Goal: Task Accomplishment & Management: Use online tool/utility

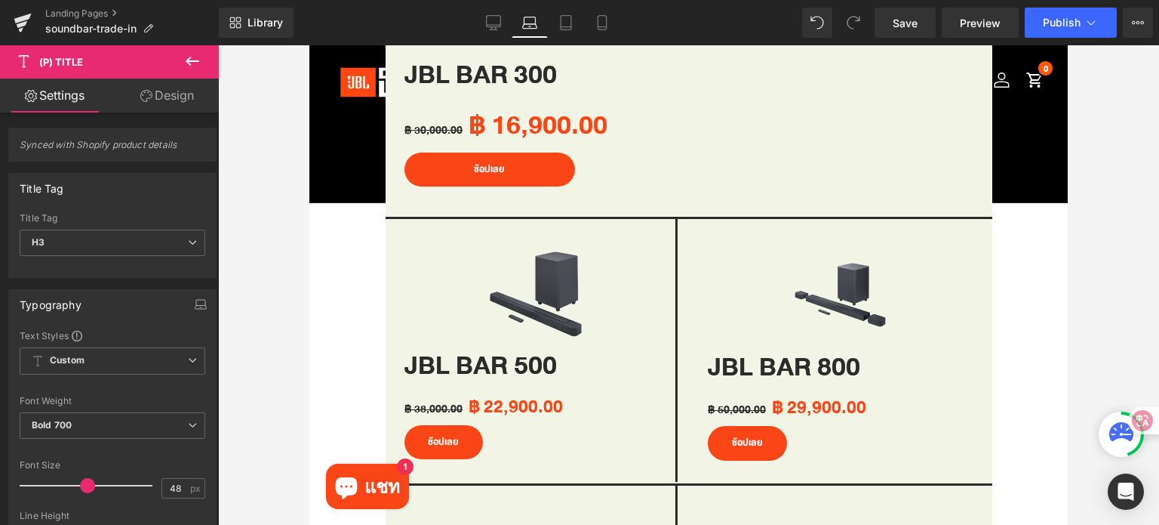
scroll to position [981, 0]
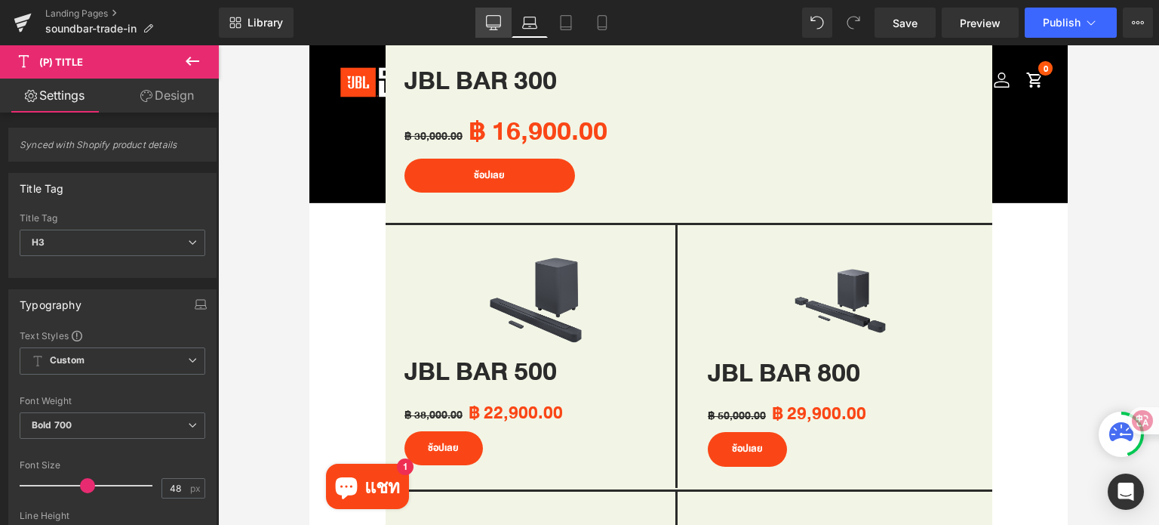
click at [491, 26] on icon at bounding box center [494, 21] width 14 height 11
type input "56"
type input "100"
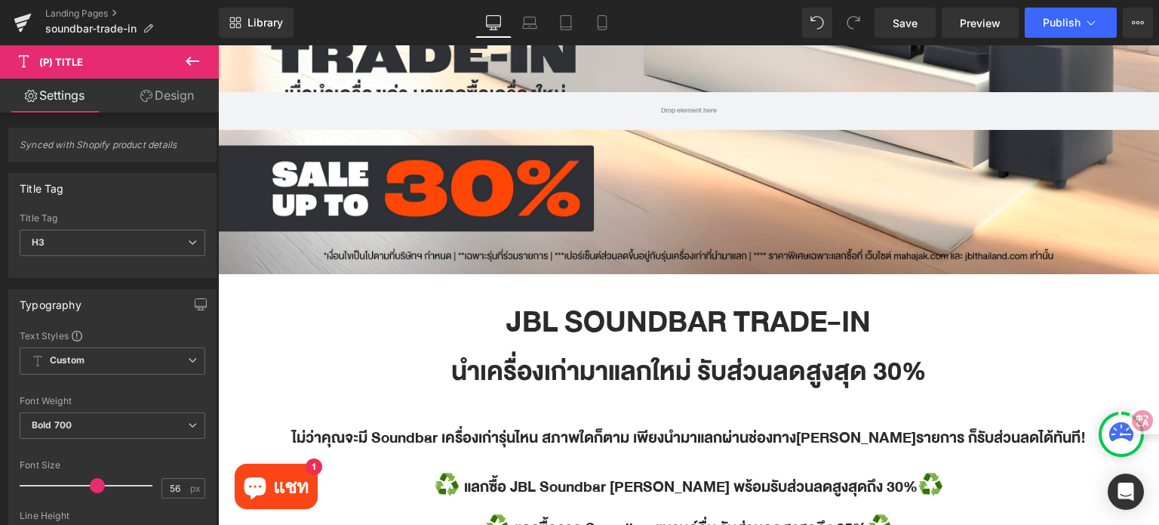
scroll to position [0, 0]
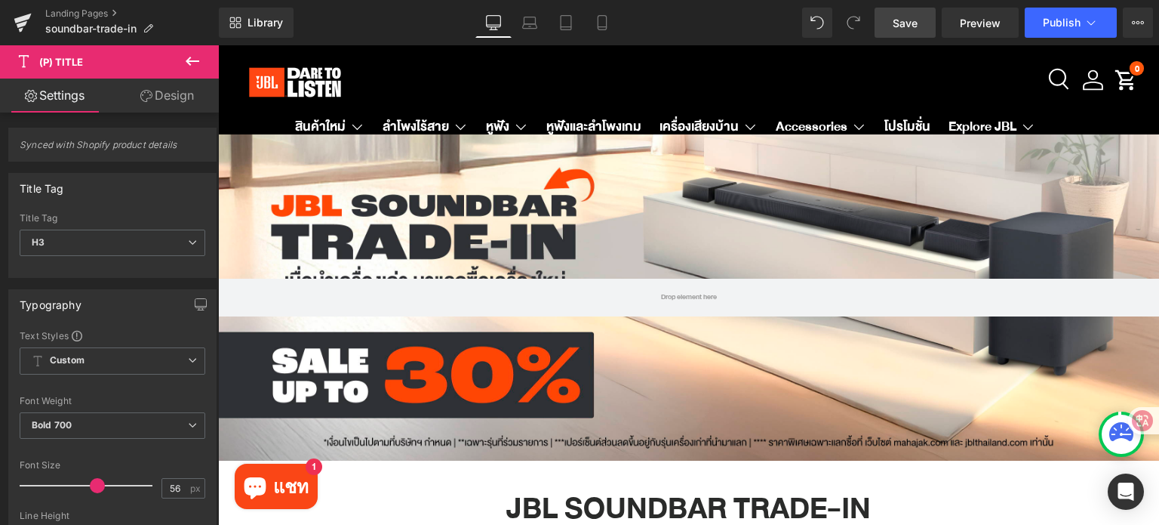
click at [912, 35] on link "Save" at bounding box center [905, 23] width 61 height 30
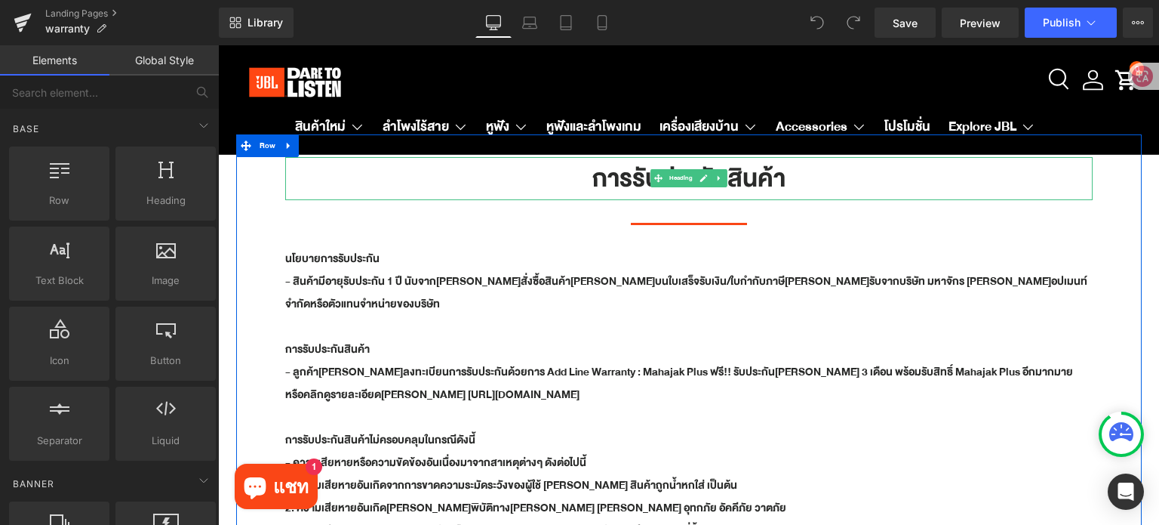
click at [747, 182] on h1 "การรับประกันสินค้า" at bounding box center [689, 178] width 808 height 43
click at [748, 181] on h1 "การรับประกันสินค้า" at bounding box center [689, 178] width 808 height 43
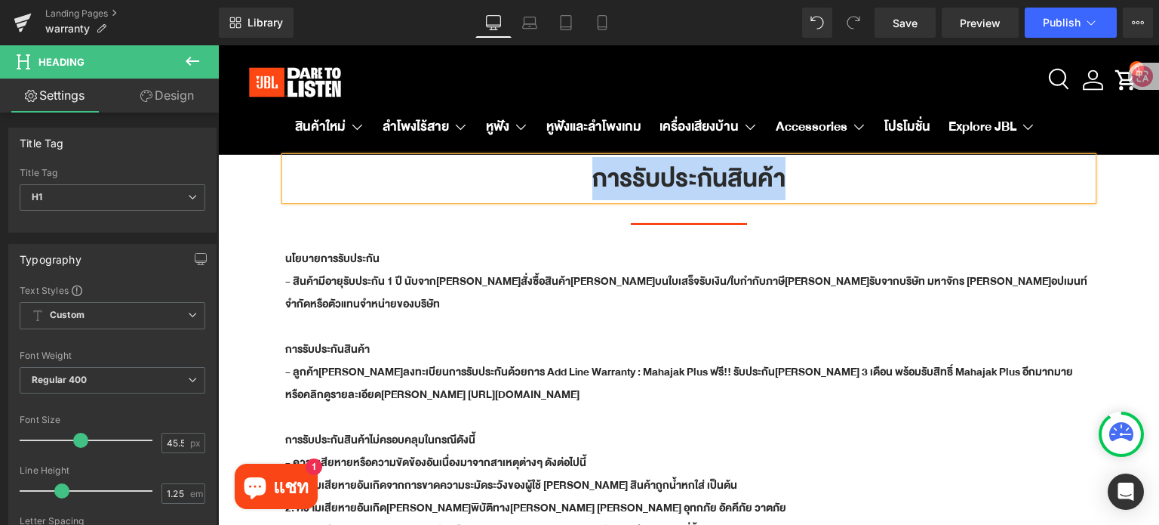
paste div
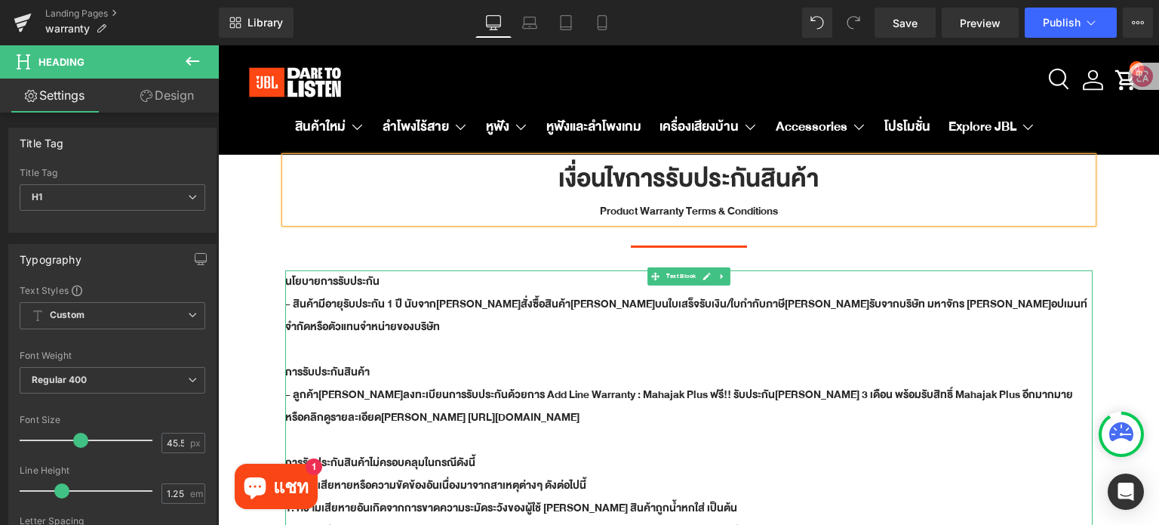
click at [356, 291] on p "นโยบายการรับประกัน" at bounding box center [689, 281] width 808 height 23
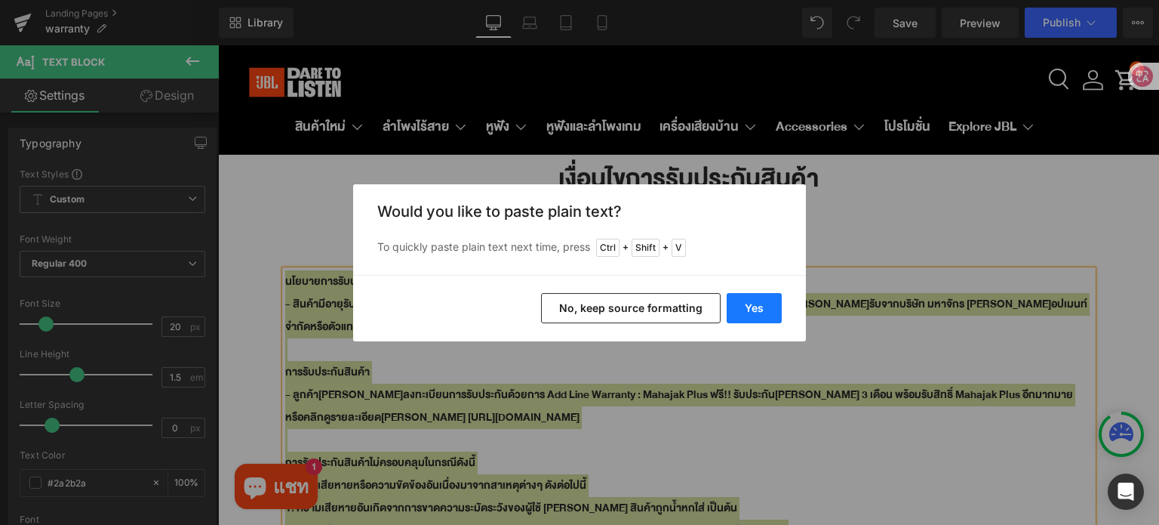
click at [759, 308] on button "Yes" at bounding box center [754, 308] width 55 height 30
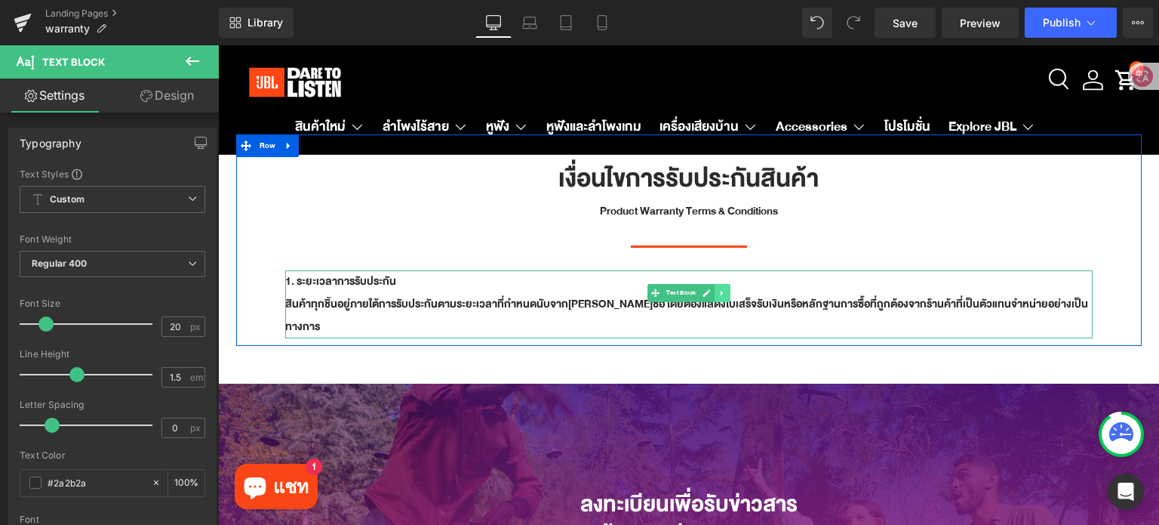
click at [718, 295] on icon at bounding box center [722, 292] width 8 height 9
click at [710, 294] on icon at bounding box center [714, 292] width 8 height 9
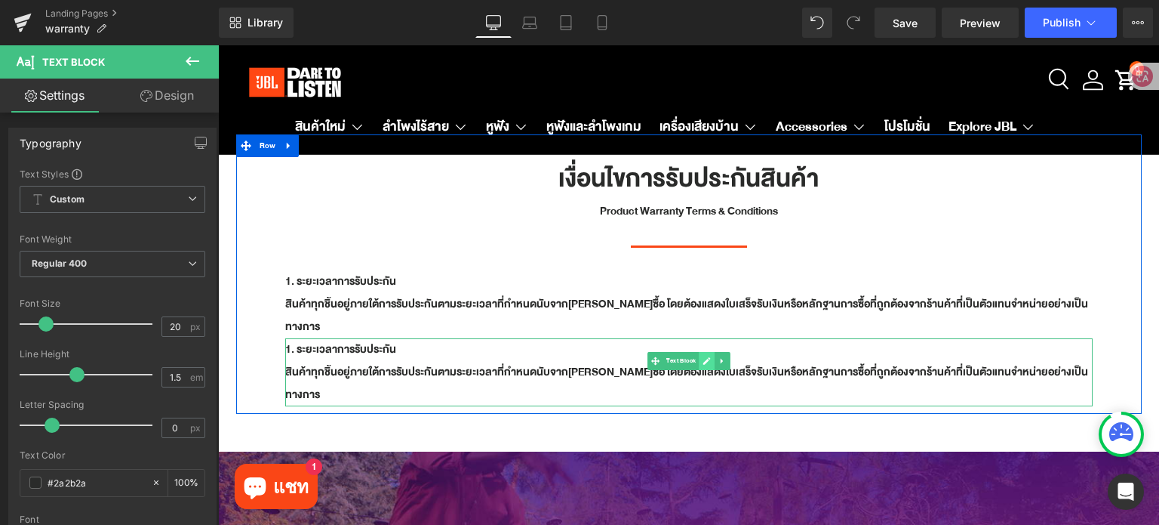
click at [703, 357] on icon at bounding box center [707, 361] width 8 height 8
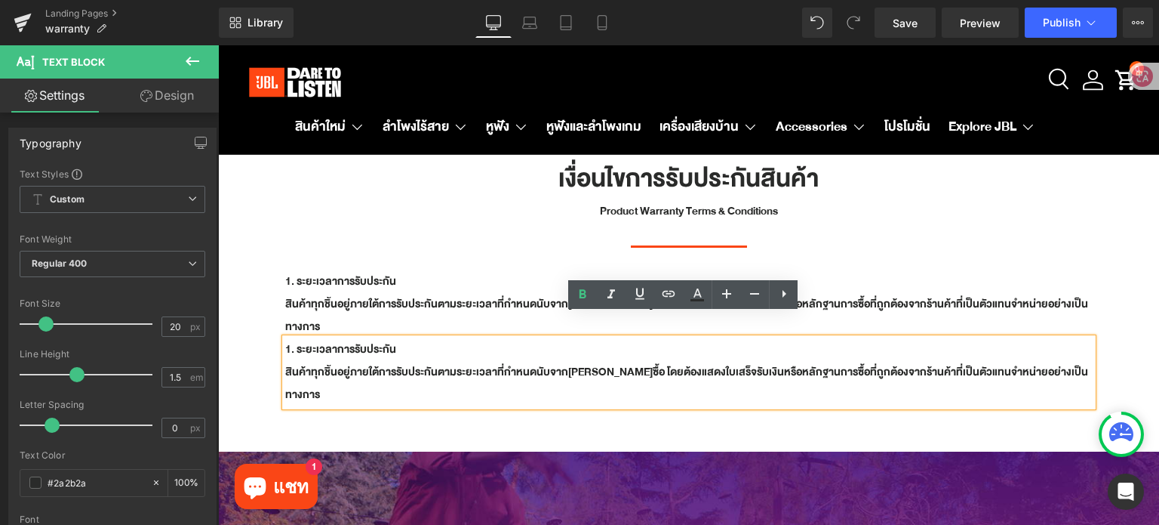
click at [682, 362] on b "สินค้าทุกชิ้นอยู่ภายใต้การรับประกันตามระยะเวลาที่กำหนดนับจากวันที่ซื้อ โดยต้องแ…" at bounding box center [686, 383] width 803 height 42
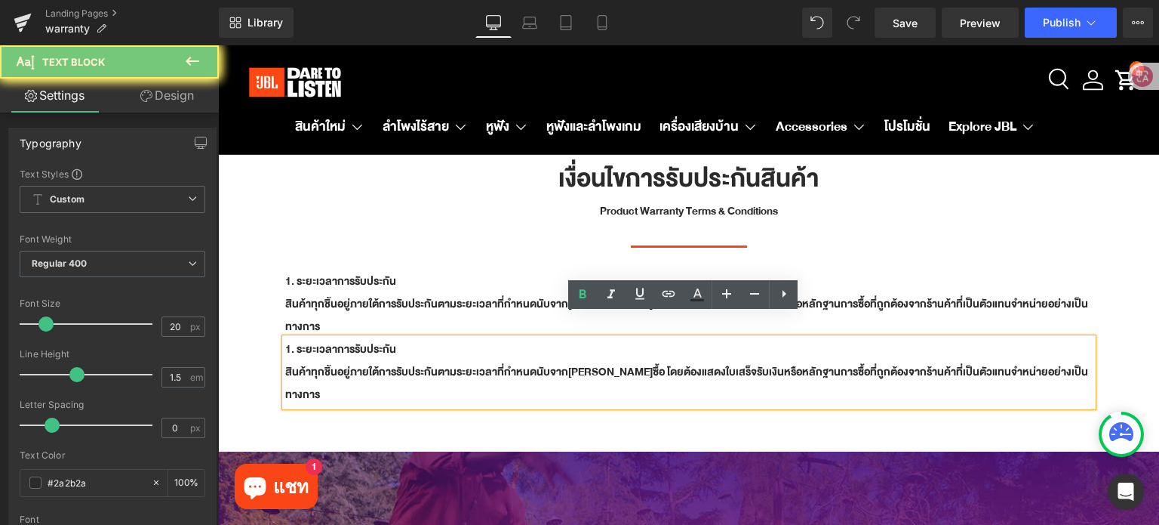
click at [682, 362] on b "สินค้าทุกชิ้นอยู่ภายใต้การรับประกันตามระยะเวลาที่กำหนดนับจากวันที่ซื้อ โดยต้องแ…" at bounding box center [686, 383] width 803 height 42
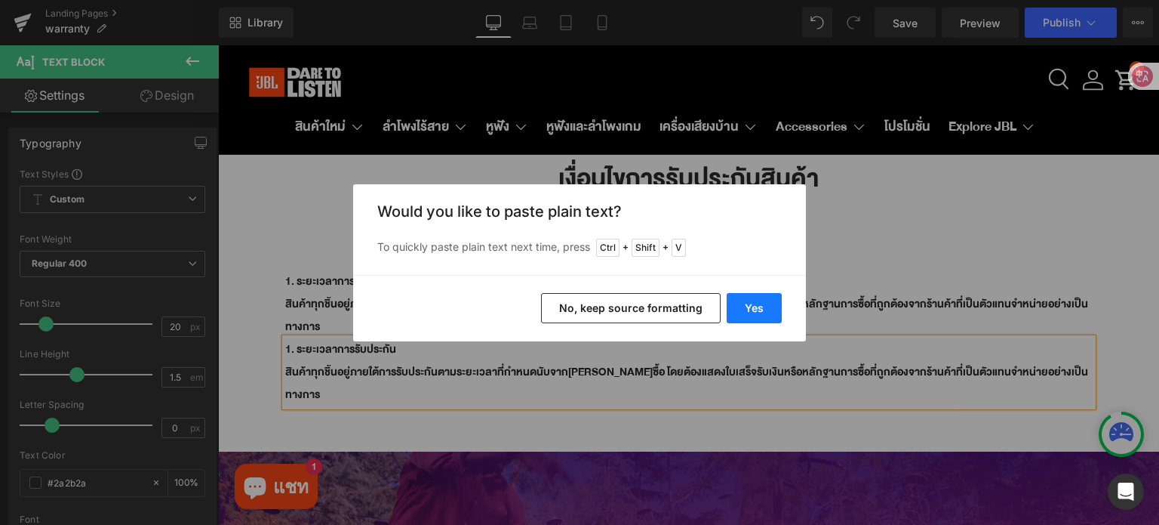
click at [755, 315] on button "Yes" at bounding box center [754, 308] width 55 height 30
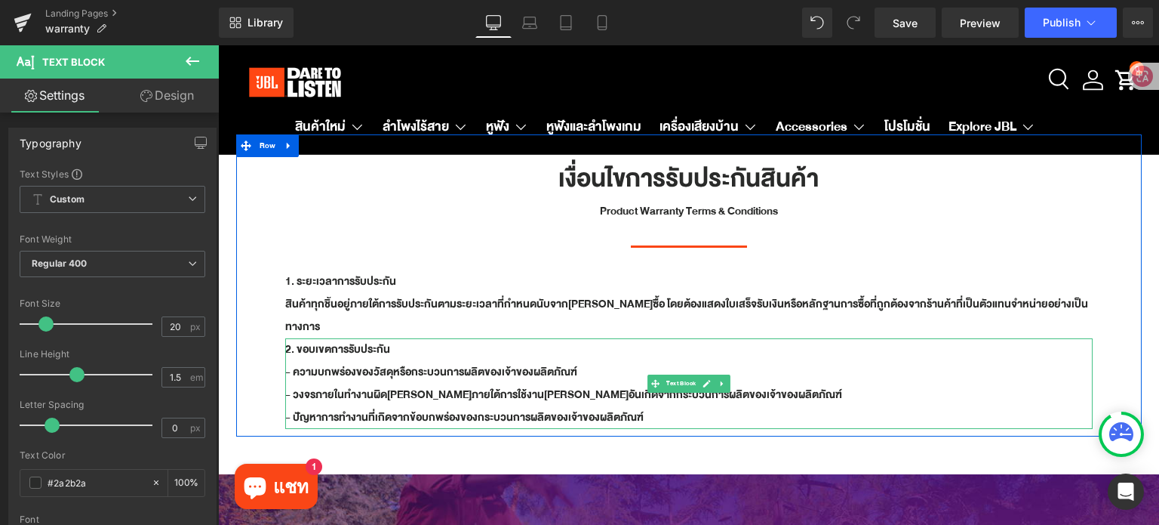
click at [719, 379] on icon at bounding box center [722, 383] width 8 height 9
click at [710, 379] on icon at bounding box center [714, 383] width 8 height 9
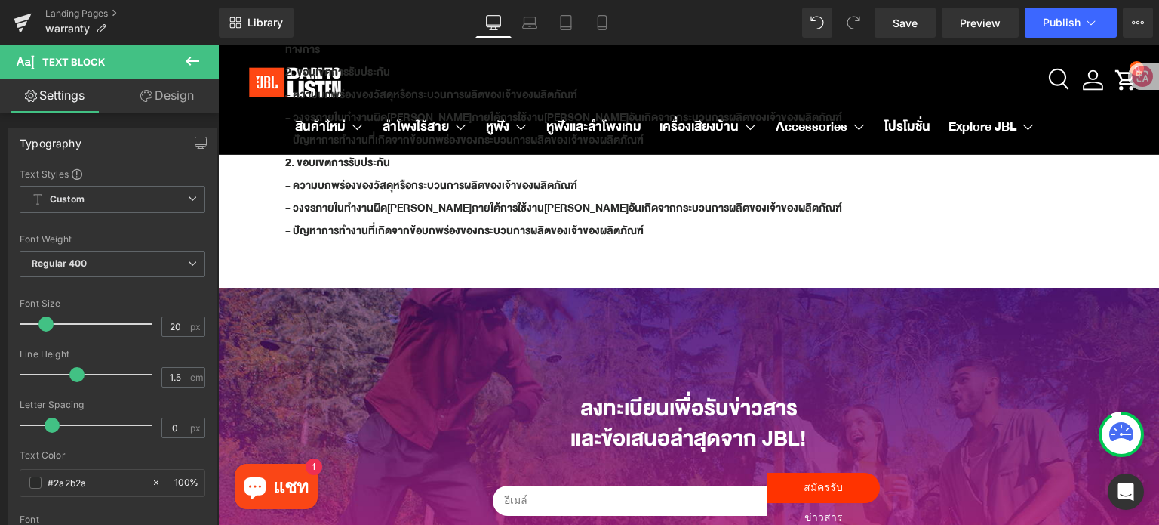
scroll to position [224, 0]
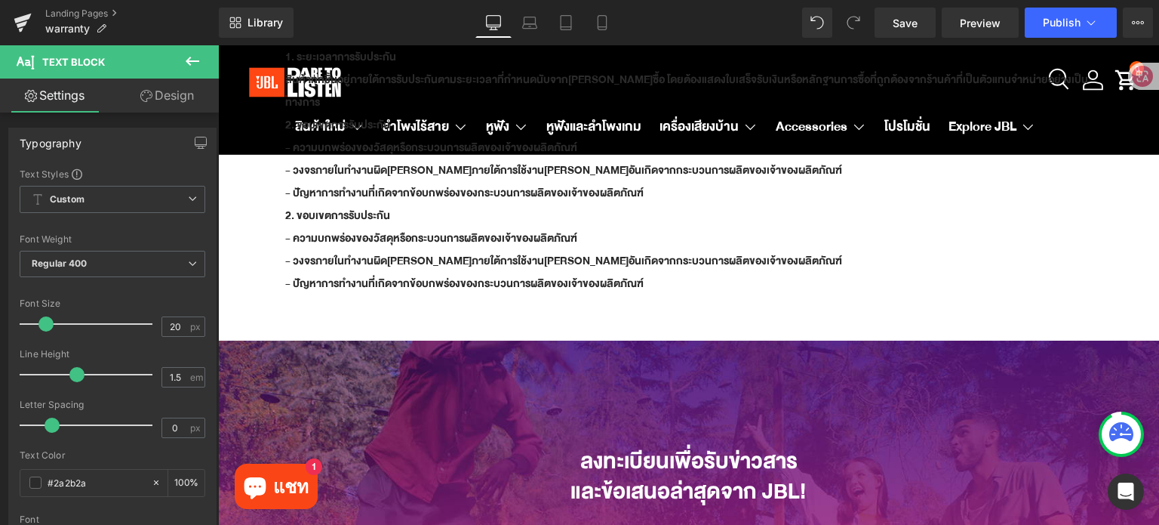
click at [515, 274] on b "- ปัญหาการทำงานที่เกิดจากข้อบกพร่องของกระบวนการผลิตของเจ้าของผลิตภัณฑ์" at bounding box center [464, 283] width 359 height 19
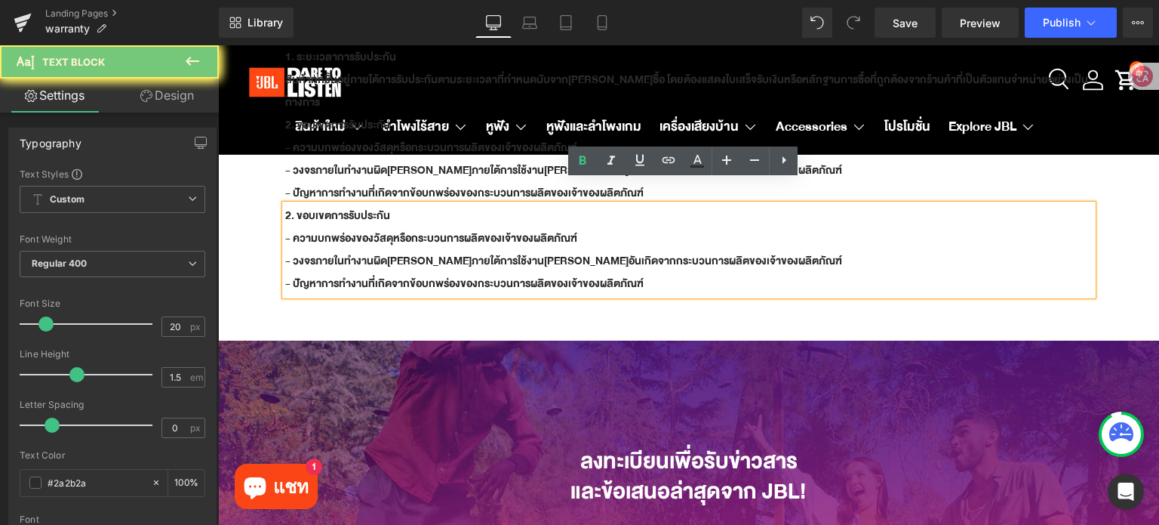
click at [515, 274] on b "- ปัญหาการทำงานที่เกิดจากข้อบกพร่องของกระบวนการผลิตของเจ้าของผลิตภัณฑ์" at bounding box center [464, 283] width 359 height 19
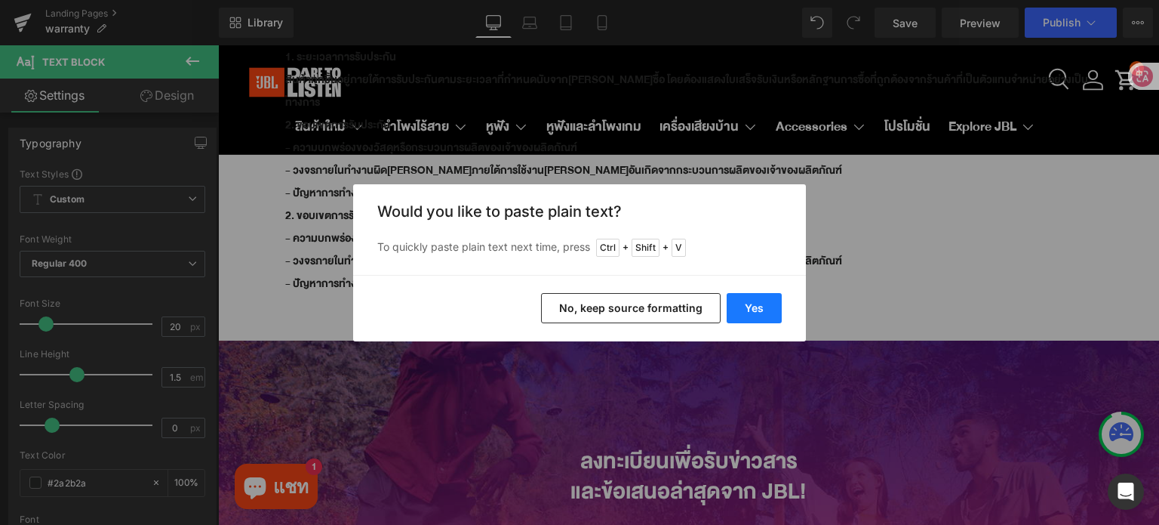
click at [763, 308] on button "Yes" at bounding box center [754, 308] width 55 height 30
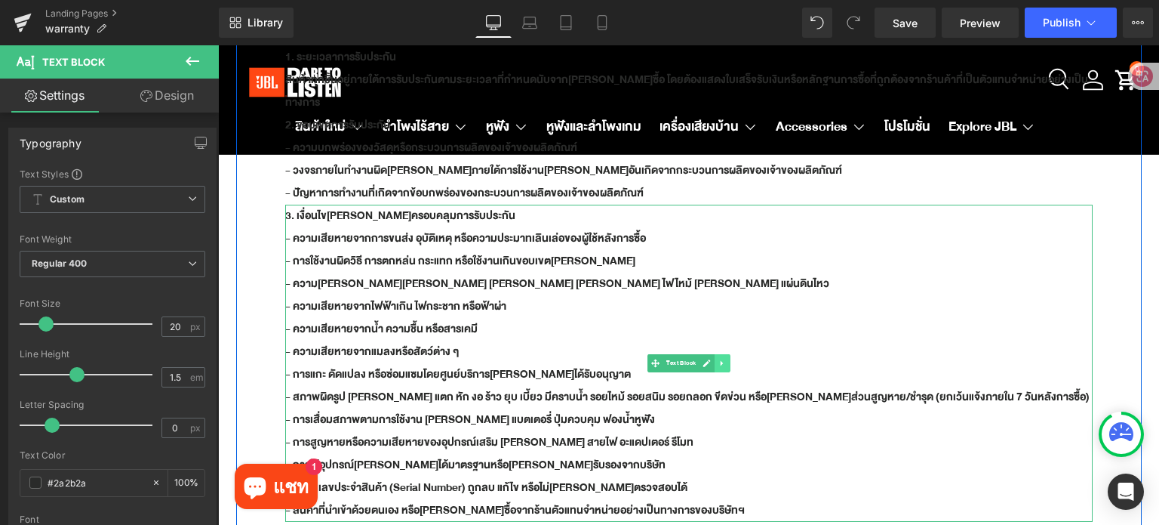
click at [720, 360] on icon at bounding box center [721, 362] width 2 height 5
click at [710, 359] on icon at bounding box center [714, 363] width 8 height 8
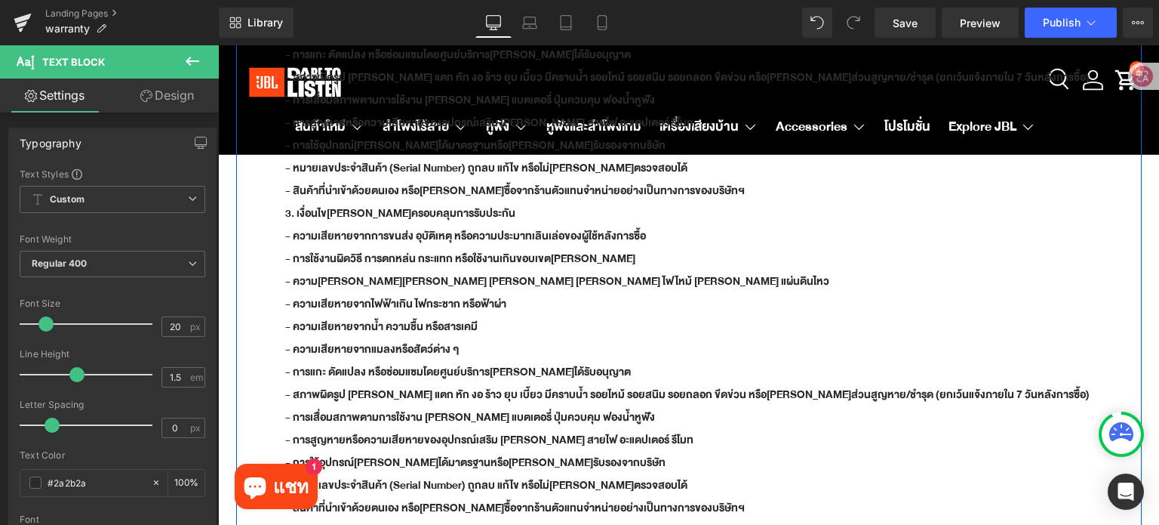
scroll to position [541, 0]
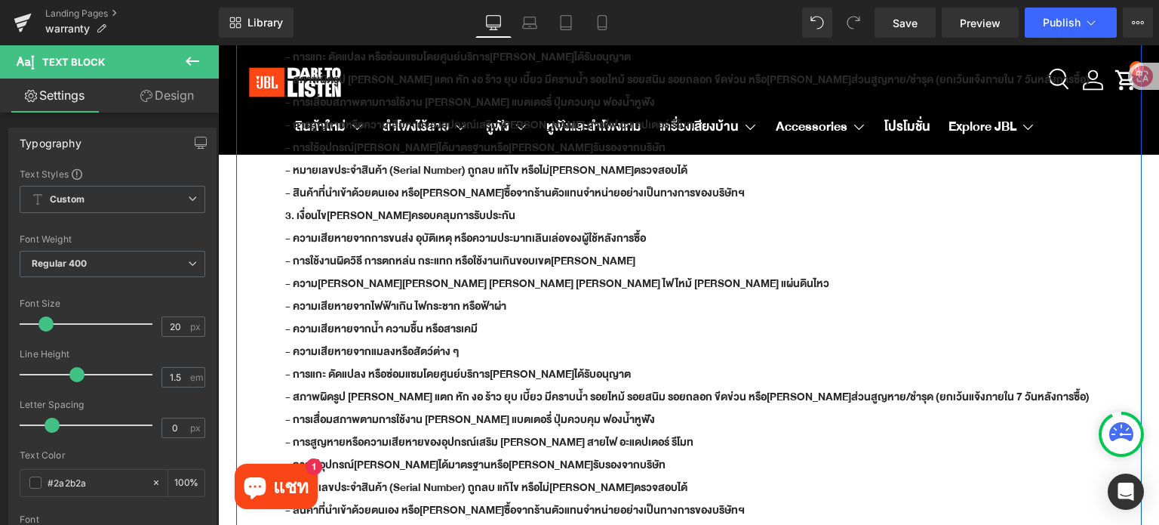
click at [457, 319] on b "- ความเสียหายจากน้ำ ความชื้น หรือสารเคมี" at bounding box center [381, 328] width 192 height 19
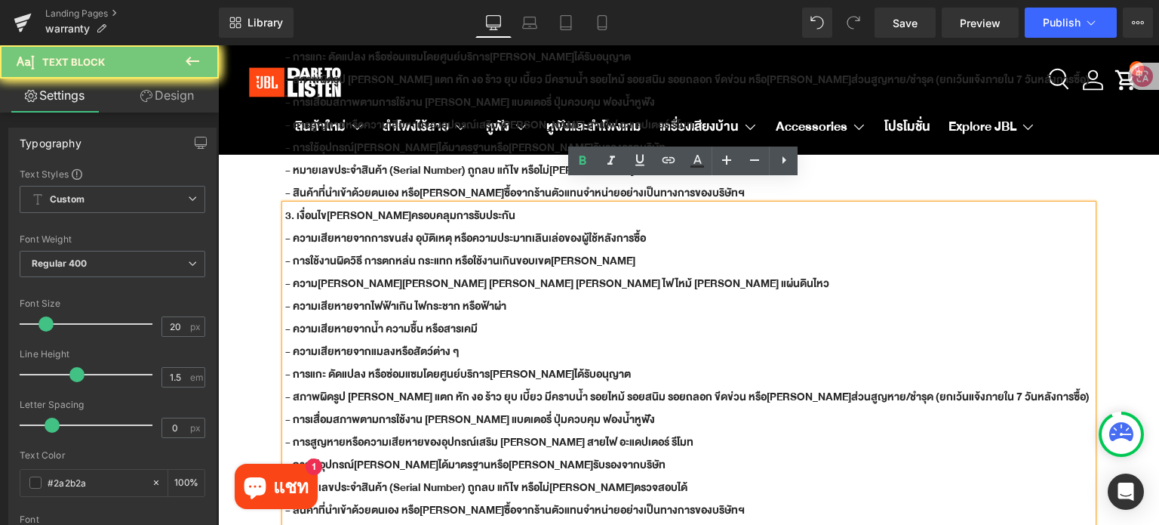
click at [457, 319] on b "- ความเสียหายจากน้ำ ความชื้น หรือสารเคมี" at bounding box center [381, 328] width 192 height 19
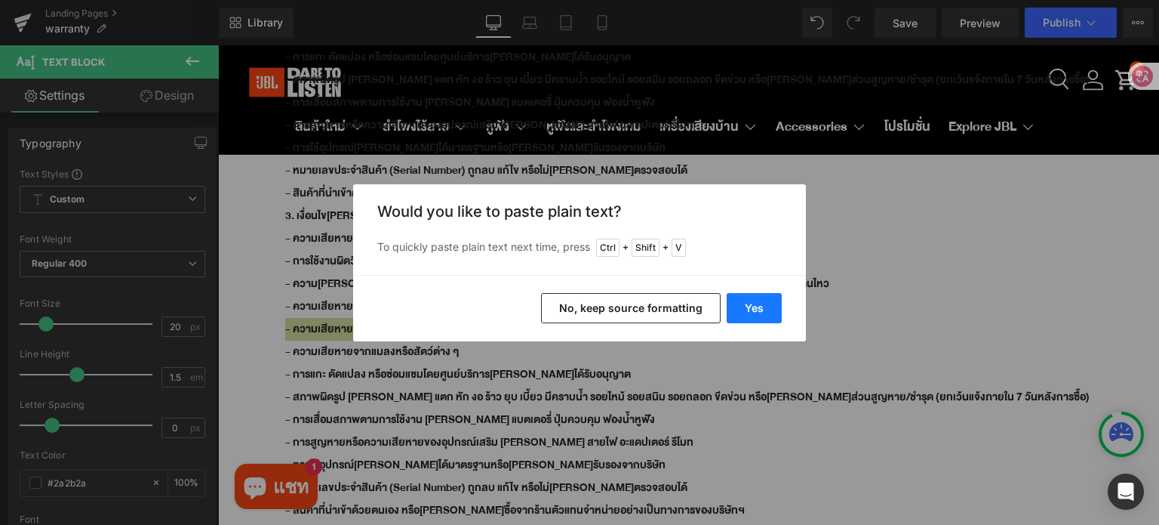
click at [757, 304] on button "Yes" at bounding box center [754, 308] width 55 height 30
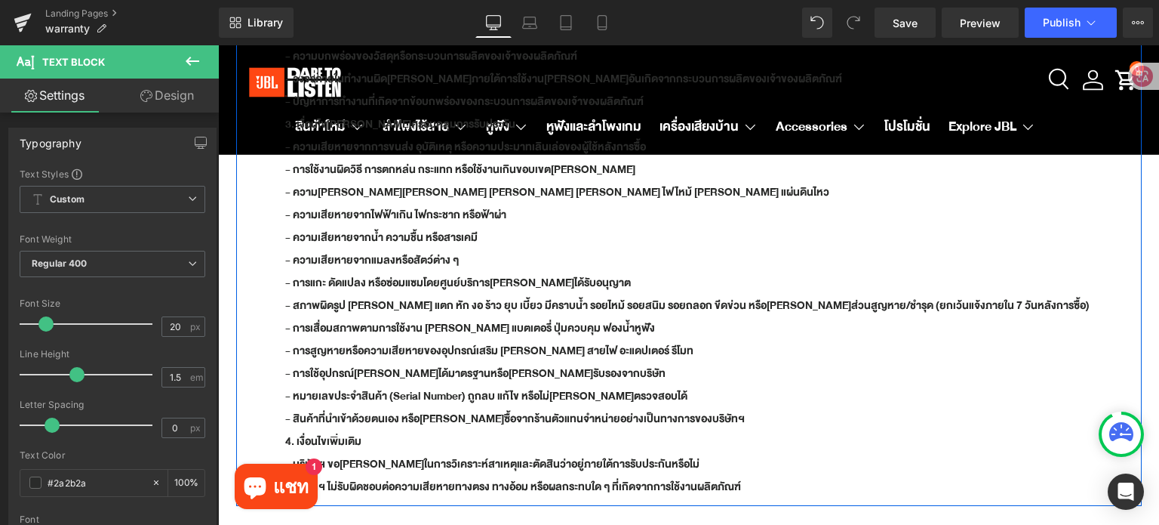
scroll to position [315, 0]
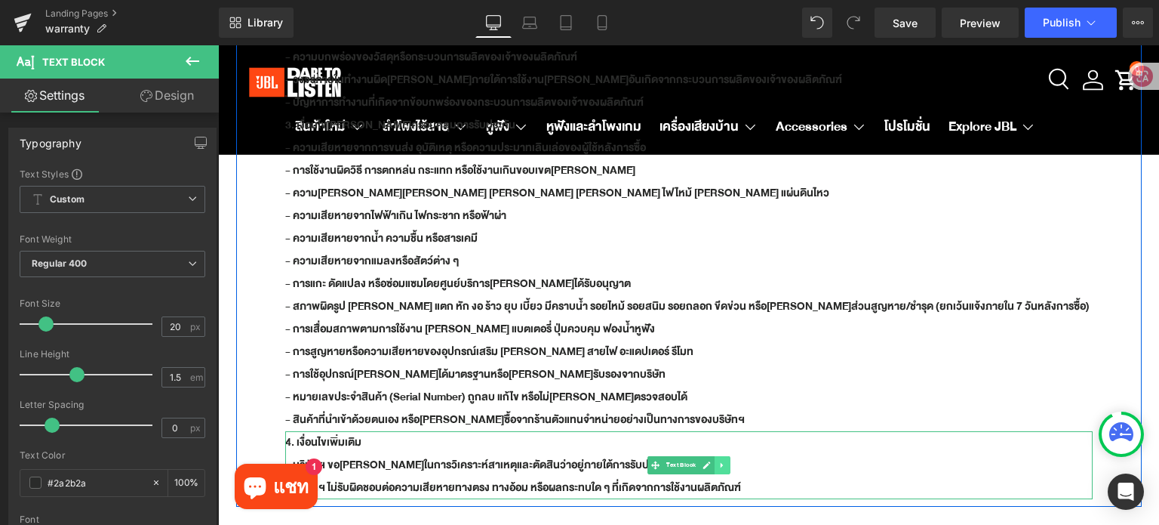
click at [715, 456] on link at bounding box center [723, 465] width 16 height 18
click at [710, 460] on icon at bounding box center [714, 464] width 8 height 9
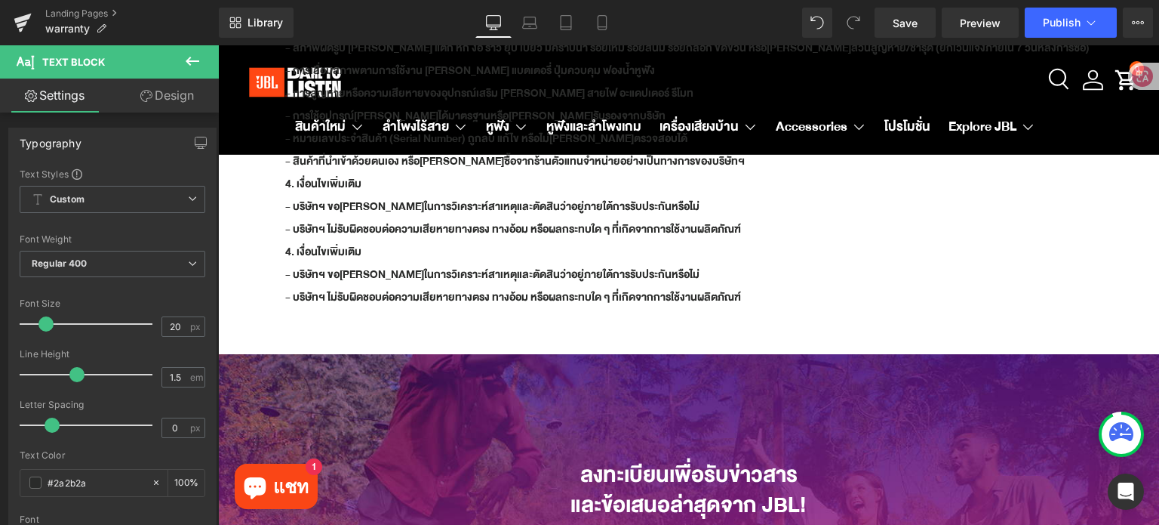
scroll to position [534, 0]
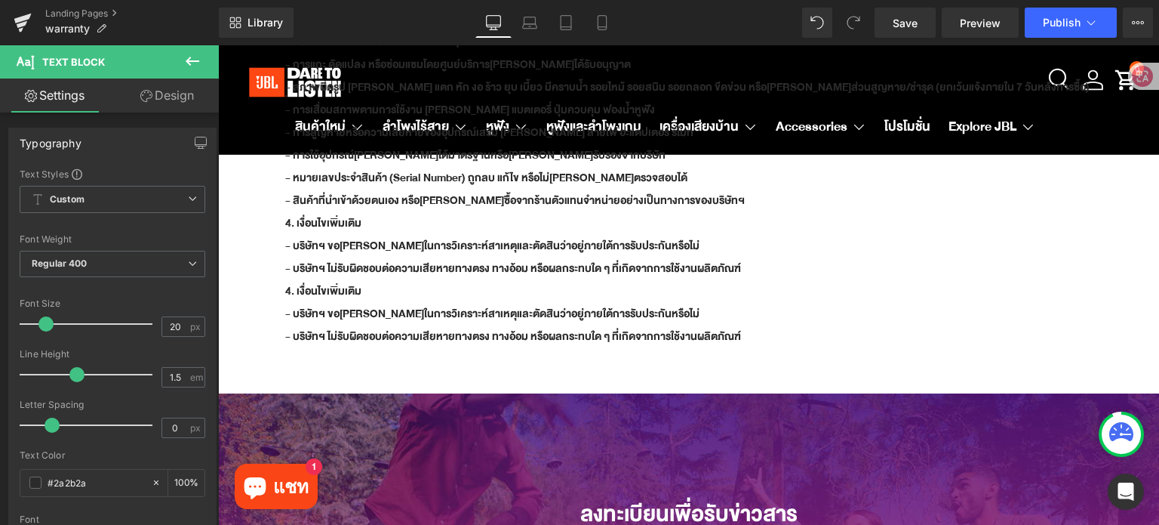
click at [537, 303] on p "- บริษัทฯ ขอสงวนสิทธิ์ในการวิเคราะห์สาเหตุและตัดสินว่าอยู่ภายใต้การรับประกันหรื…" at bounding box center [689, 314] width 808 height 23
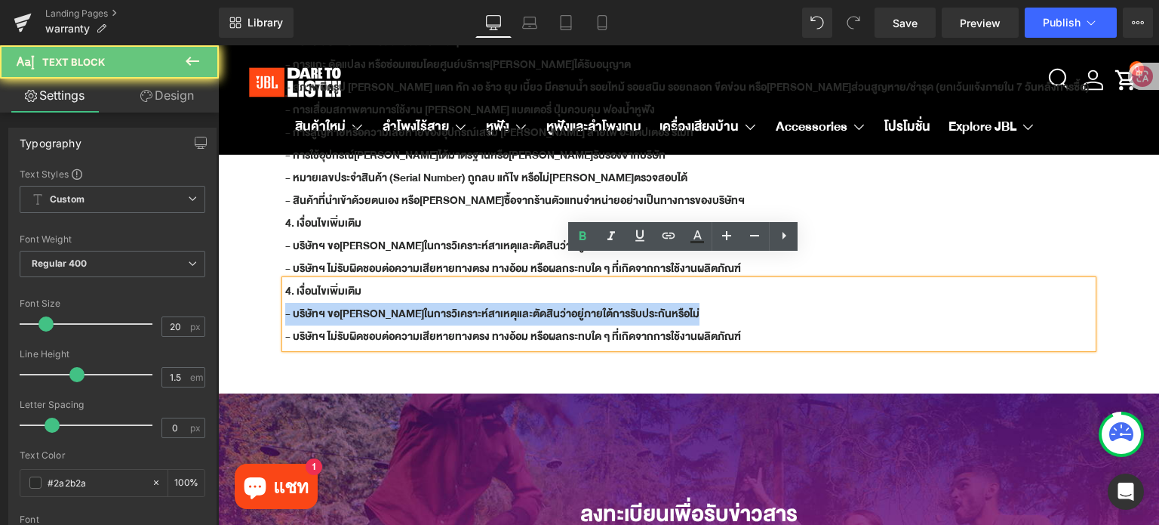
click at [537, 303] on p "- บริษัทฯ ขอสงวนสิทธิ์ในการวิเคราะห์สาเหตุและตัดสินว่าอยู่ภายใต้การรับประกันหรื…" at bounding box center [689, 314] width 808 height 23
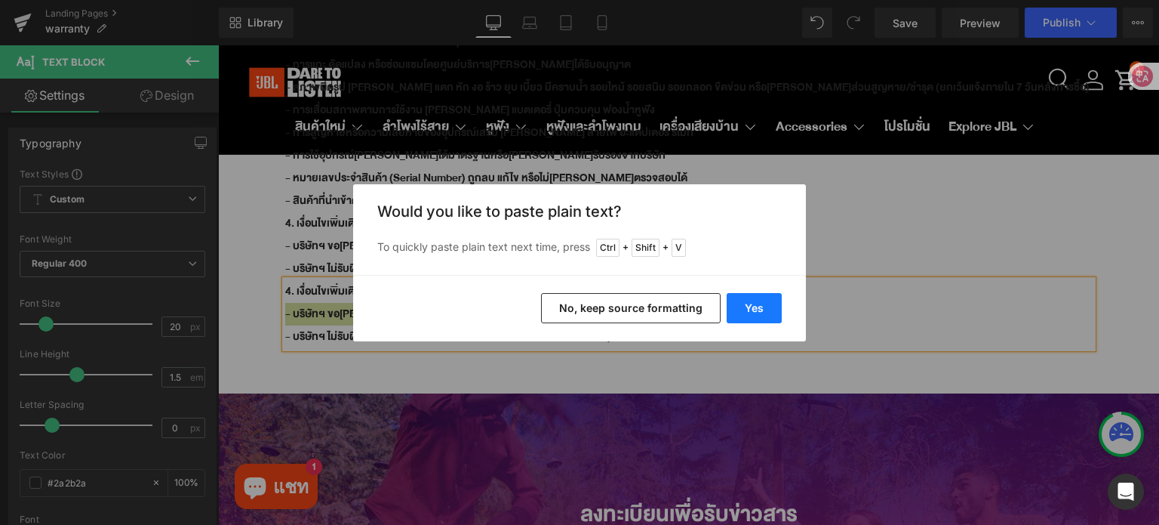
click at [779, 312] on button "Yes" at bounding box center [754, 308] width 55 height 30
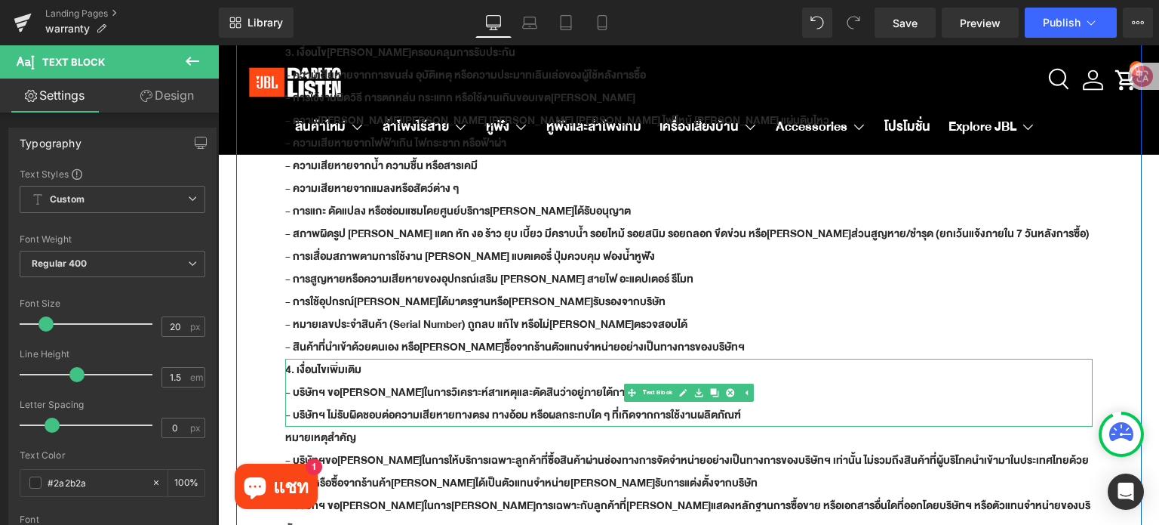
scroll to position [383, 0]
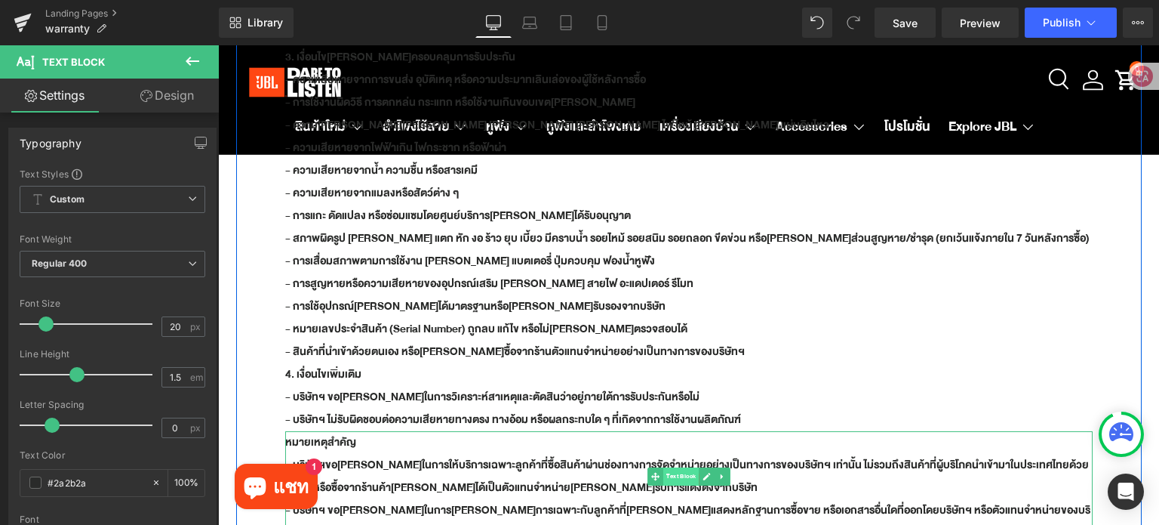
click at [664, 467] on span "Text Block" at bounding box center [680, 476] width 35 height 18
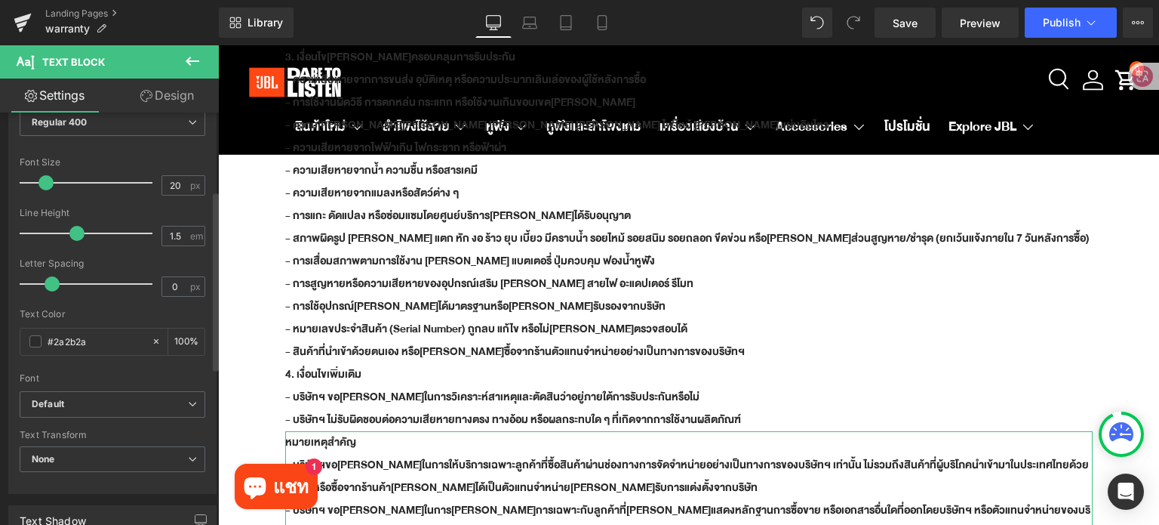
scroll to position [0, 0]
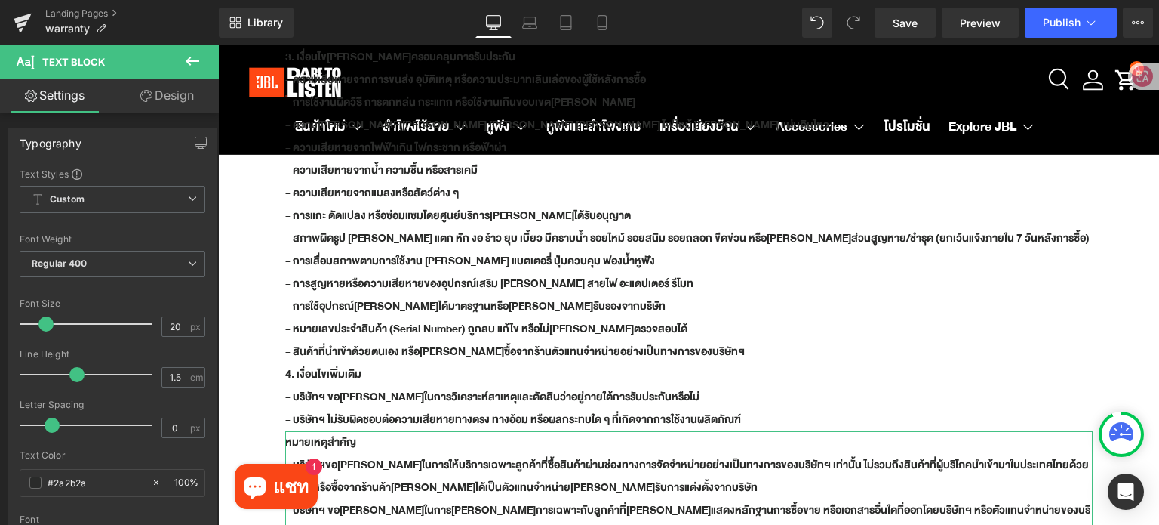
click at [166, 96] on link "Design" at bounding box center [166, 95] width 109 height 34
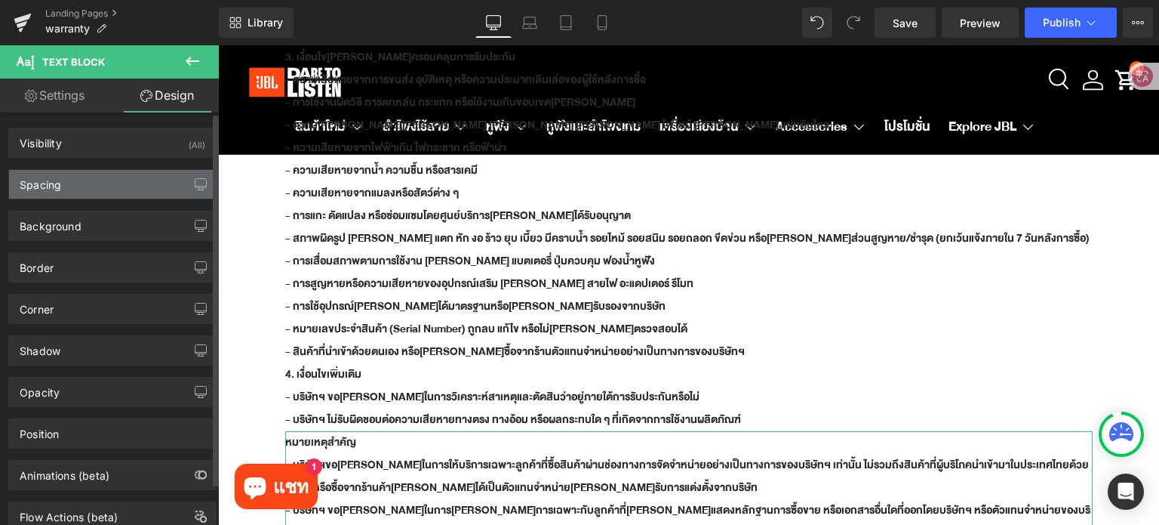
click at [97, 181] on div "Spacing" at bounding box center [112, 184] width 207 height 29
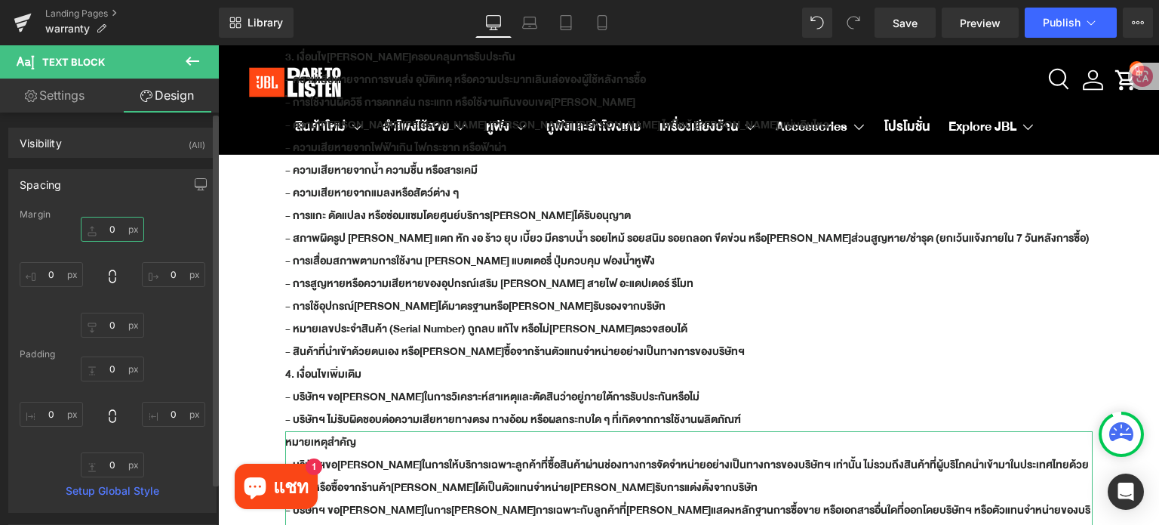
click at [121, 229] on input "0" at bounding box center [112, 229] width 63 height 25
type input "30"
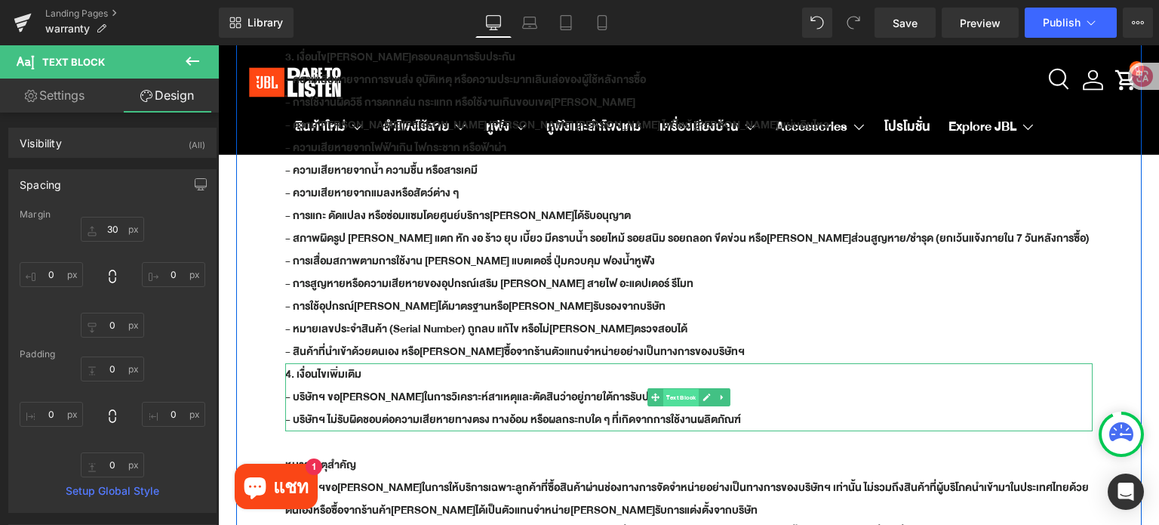
click at [648, 388] on link "Text Block" at bounding box center [673, 397] width 51 height 18
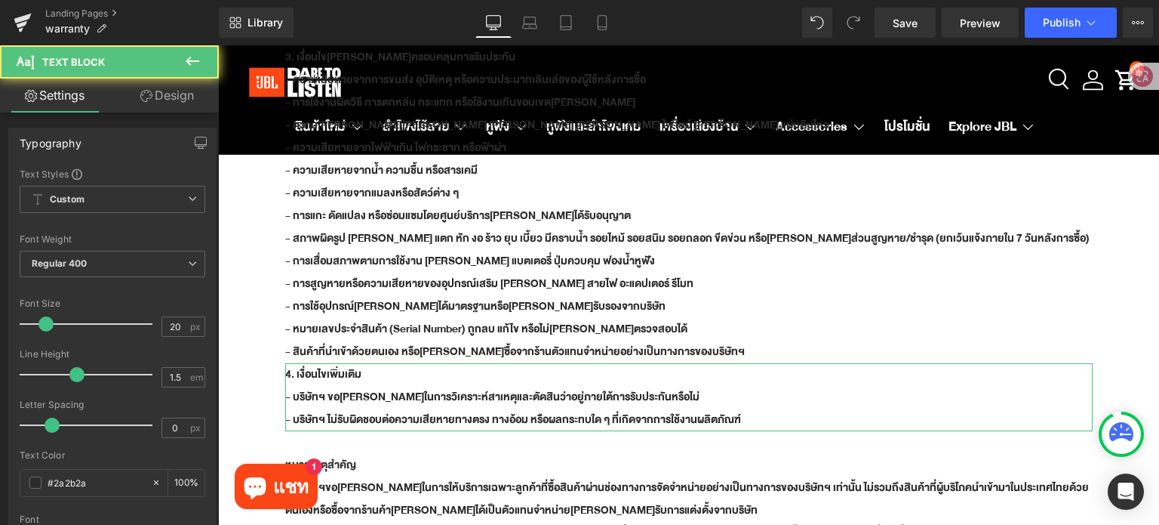
click at [175, 103] on link "Design" at bounding box center [166, 95] width 109 height 34
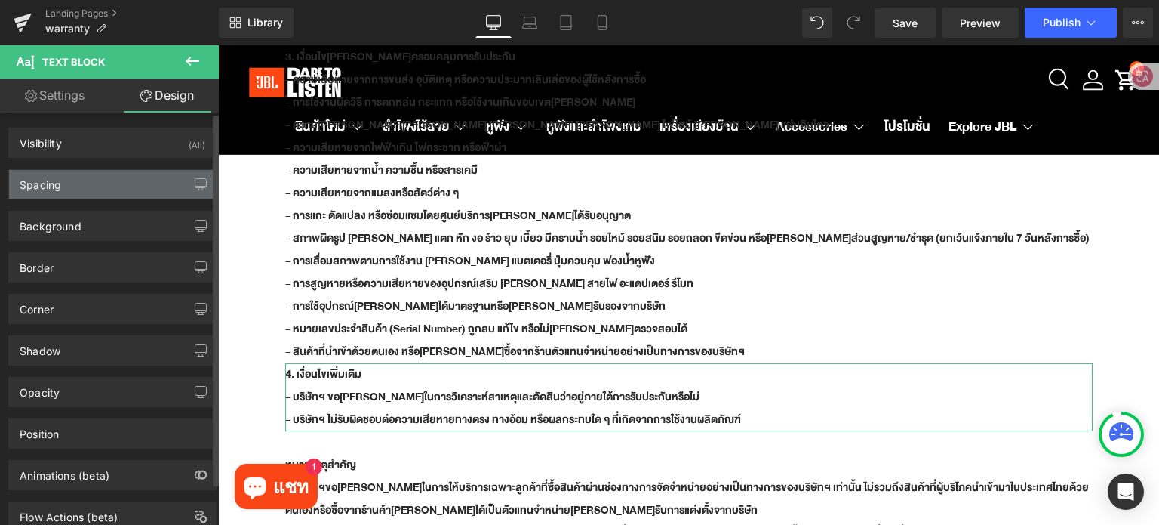
click at [100, 188] on div "Spacing" at bounding box center [112, 184] width 207 height 29
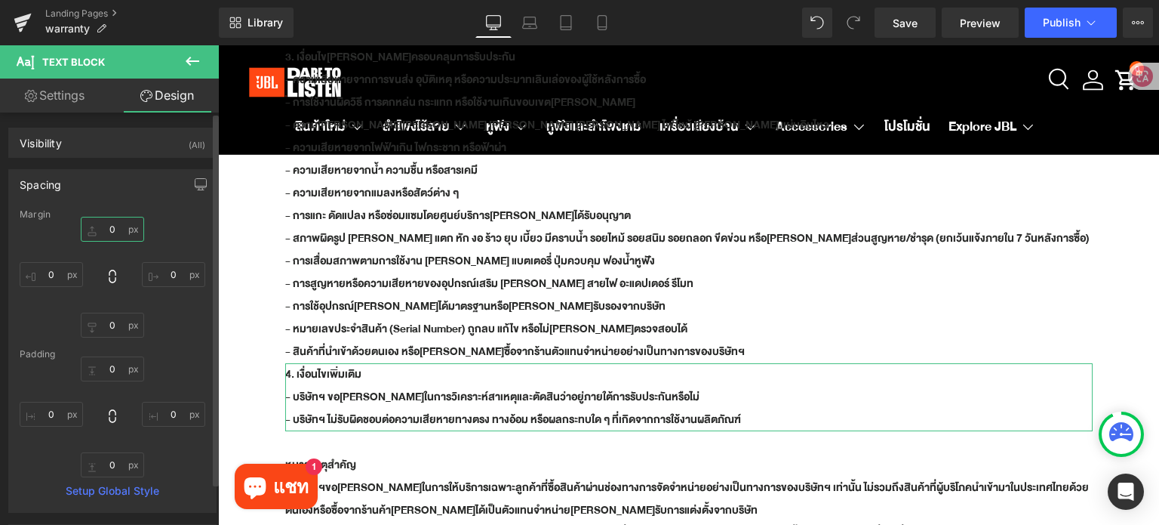
click at [119, 226] on input "0" at bounding box center [112, 229] width 63 height 25
type input "10"
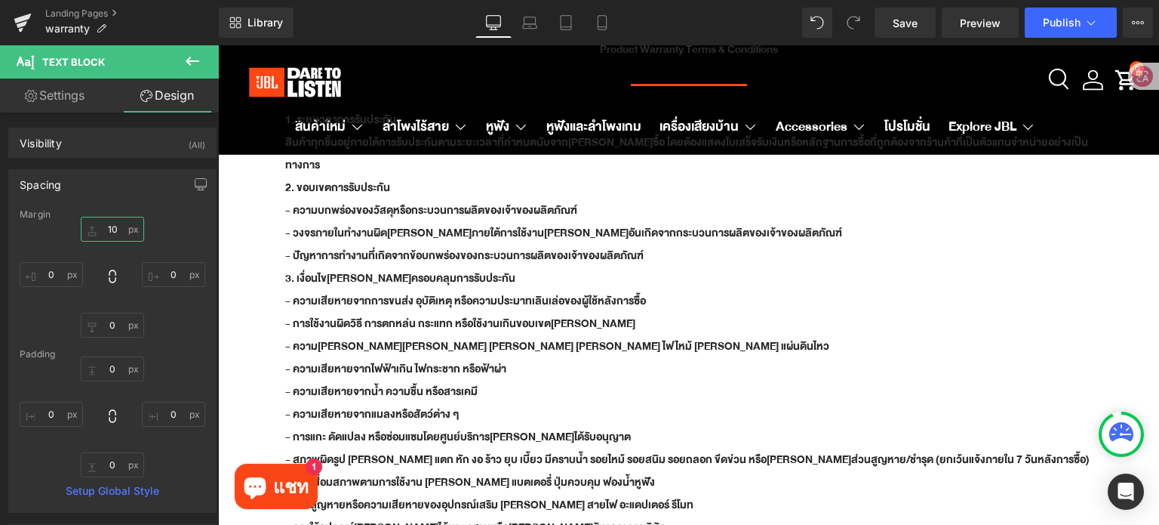
scroll to position [156, 0]
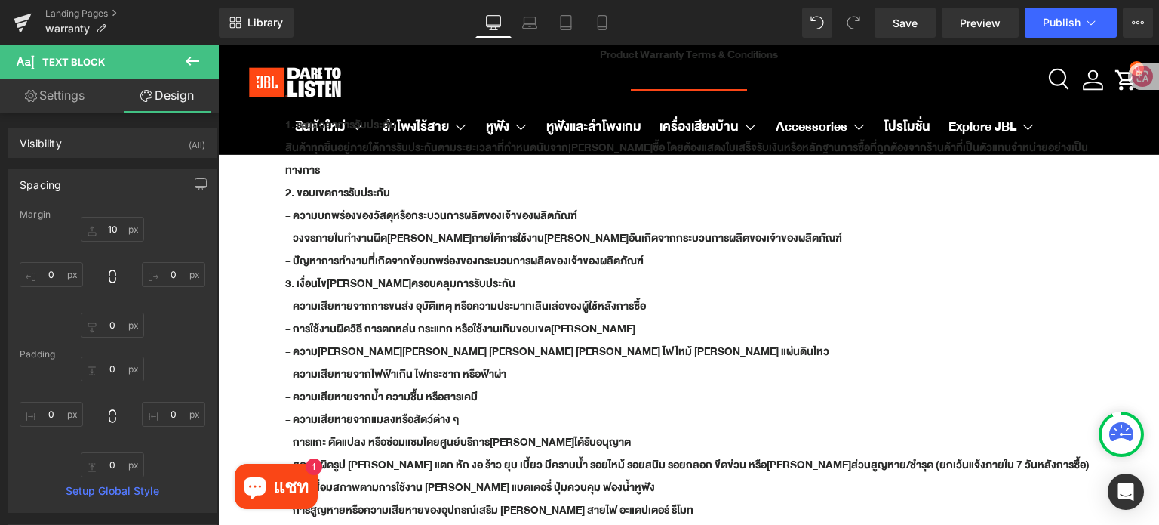
click at [371, 297] on b "- ความเสียหายจากการขนส่ง อุบัติเหตุ หรือความประมาทเลินเล่อของผู้ใช้หลังการซื้อ" at bounding box center [465, 306] width 361 height 19
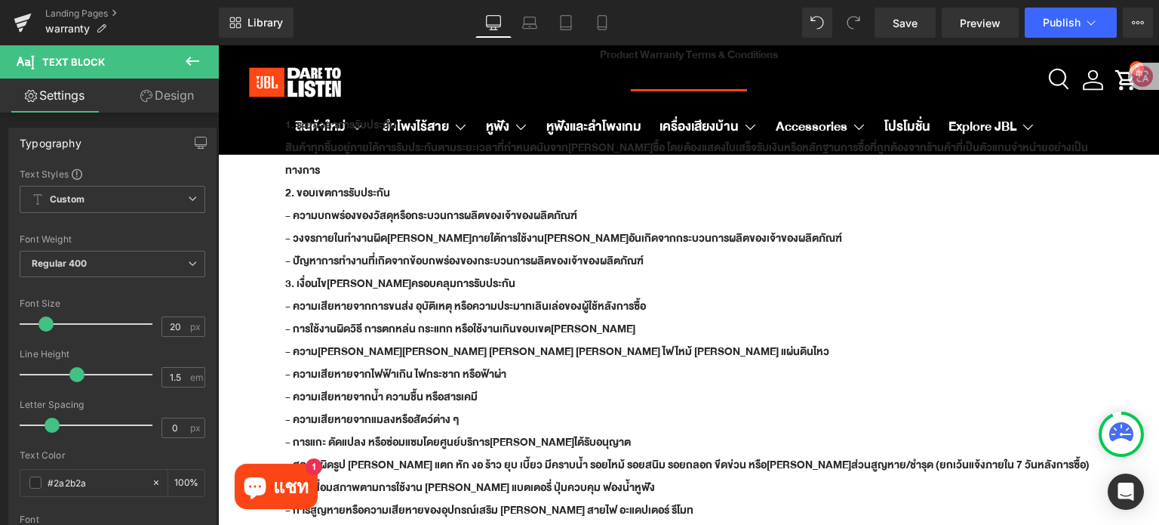
click at [191, 92] on link "Design" at bounding box center [166, 95] width 109 height 34
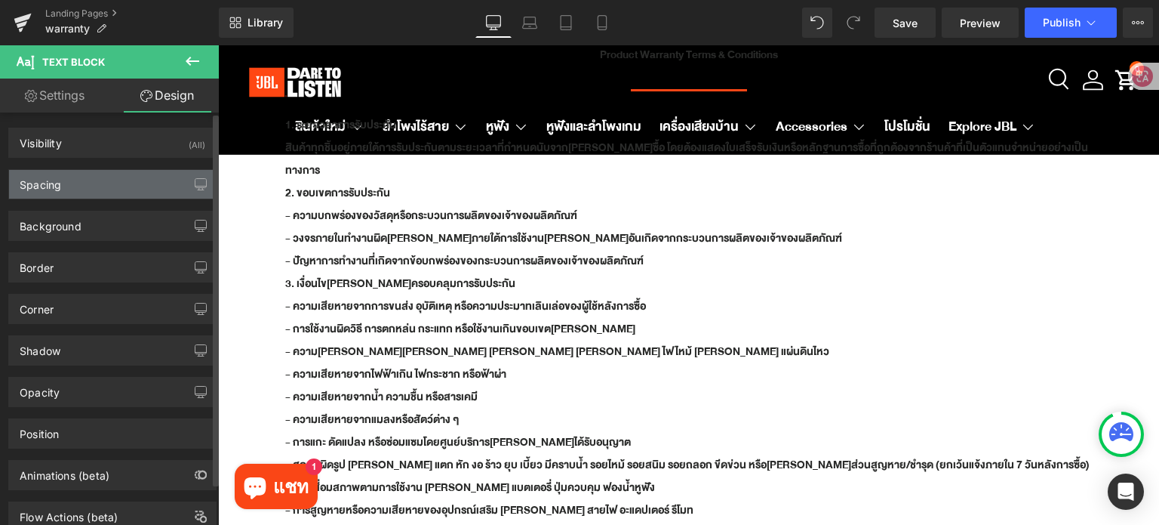
type input "0"
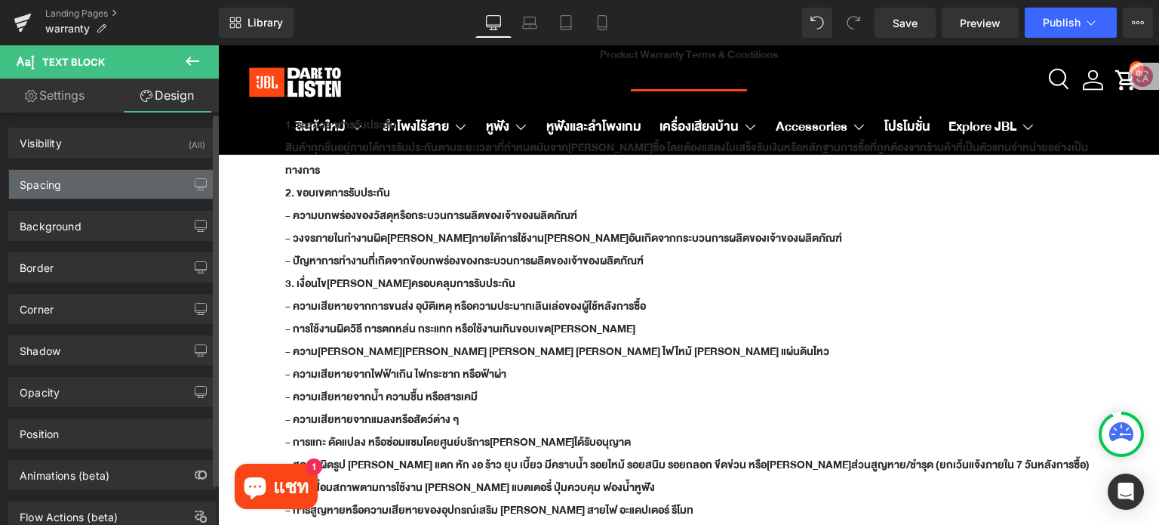
type input "0"
click at [78, 189] on div "Spacing" at bounding box center [112, 184] width 207 height 29
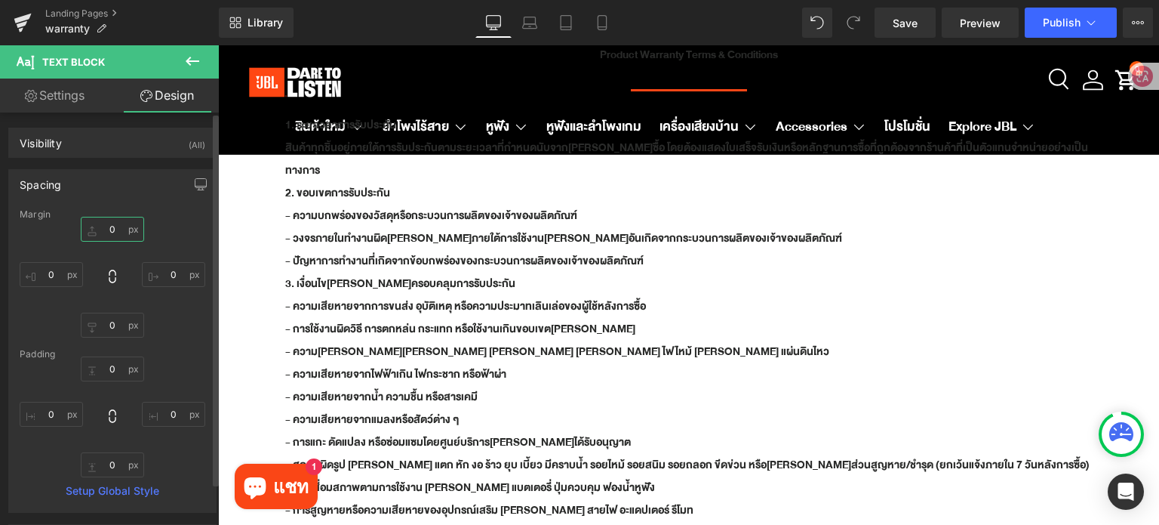
click at [121, 228] on input "0" at bounding box center [112, 229] width 63 height 25
type input "10"
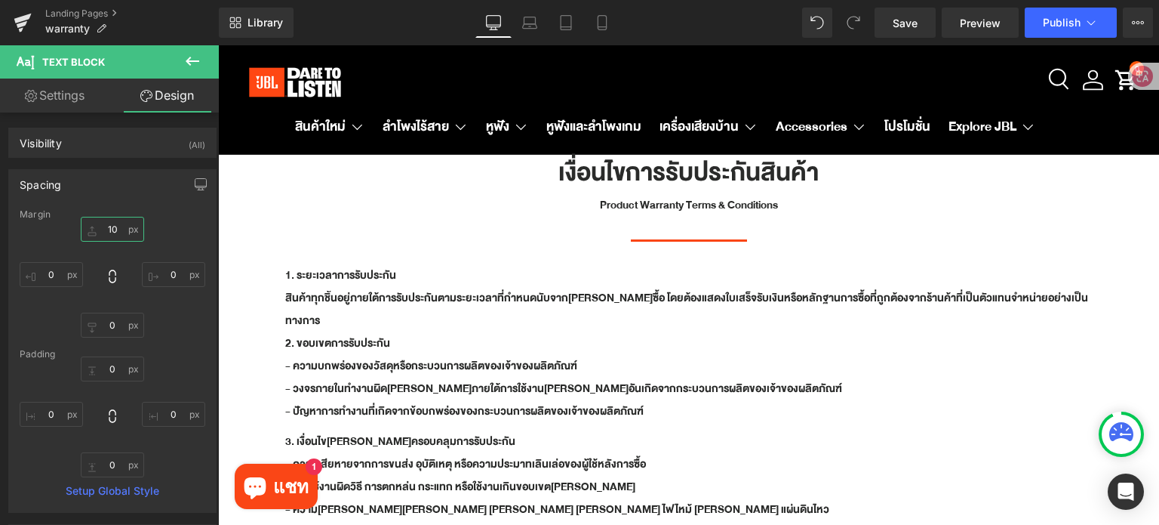
scroll to position [5, 0]
click at [408, 333] on p "2. ขอบเขตการรับประกัน" at bounding box center [689, 344] width 808 height 23
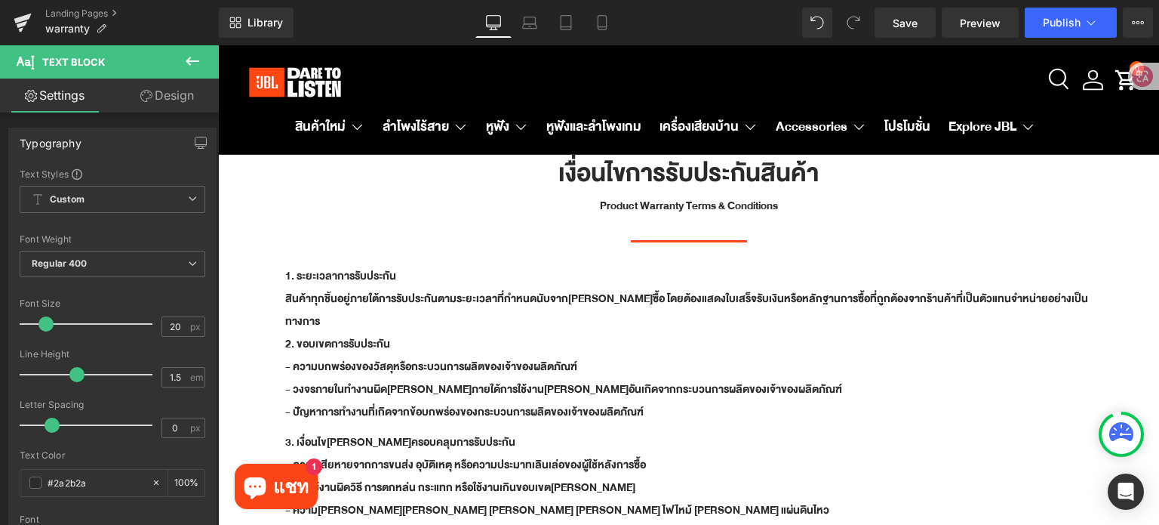
click at [186, 102] on link "Design" at bounding box center [166, 95] width 109 height 34
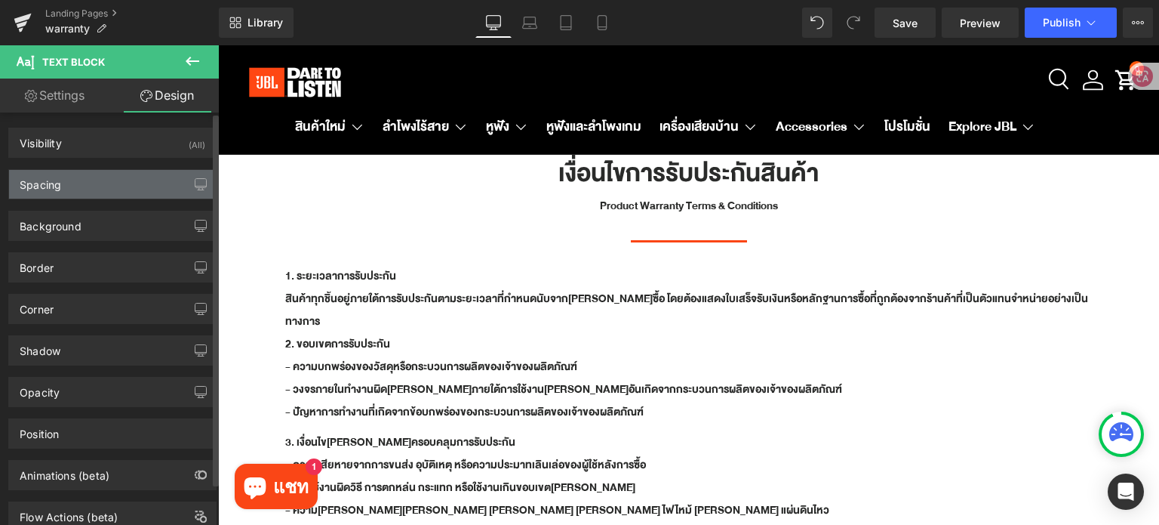
type input "0"
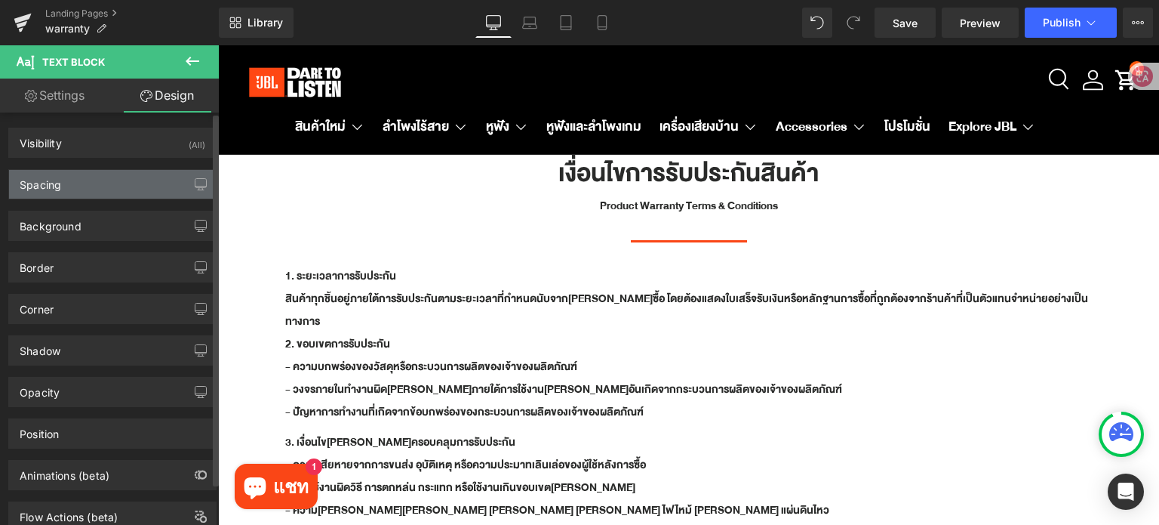
type input "0"
click at [88, 189] on div "Spacing" at bounding box center [112, 184] width 207 height 29
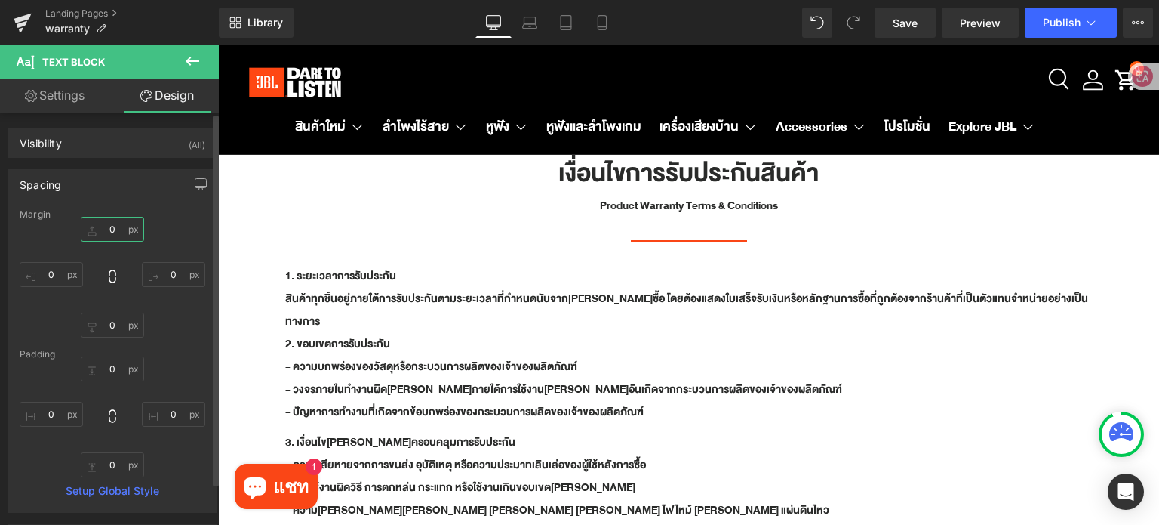
click at [124, 232] on input "0" at bounding box center [112, 229] width 63 height 25
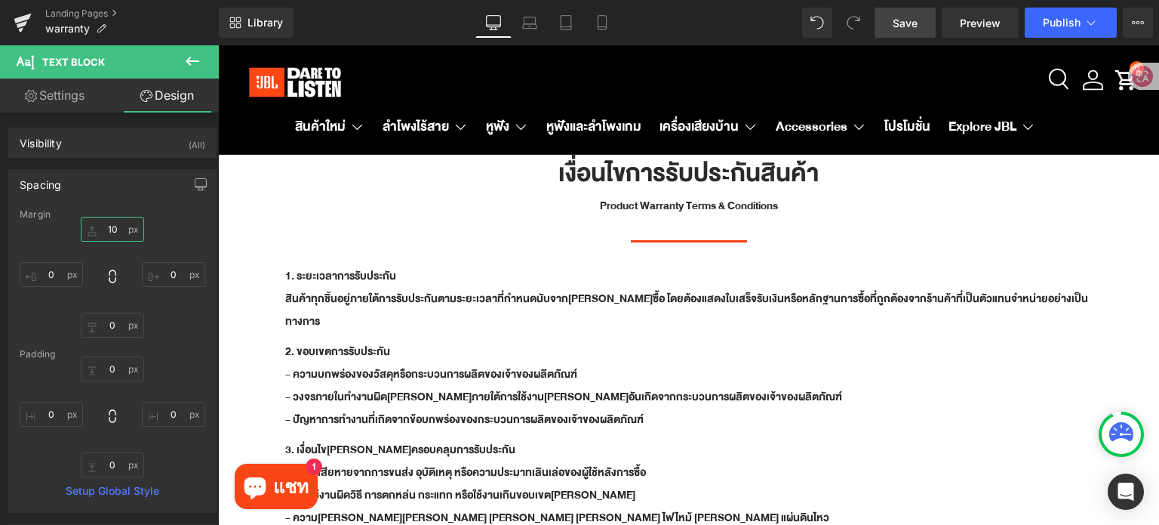
type input "10"
drag, startPoint x: 903, startPoint y: 18, endPoint x: 682, endPoint y: 20, distance: 221.1
click at [903, 18] on span "Save" at bounding box center [905, 23] width 25 height 16
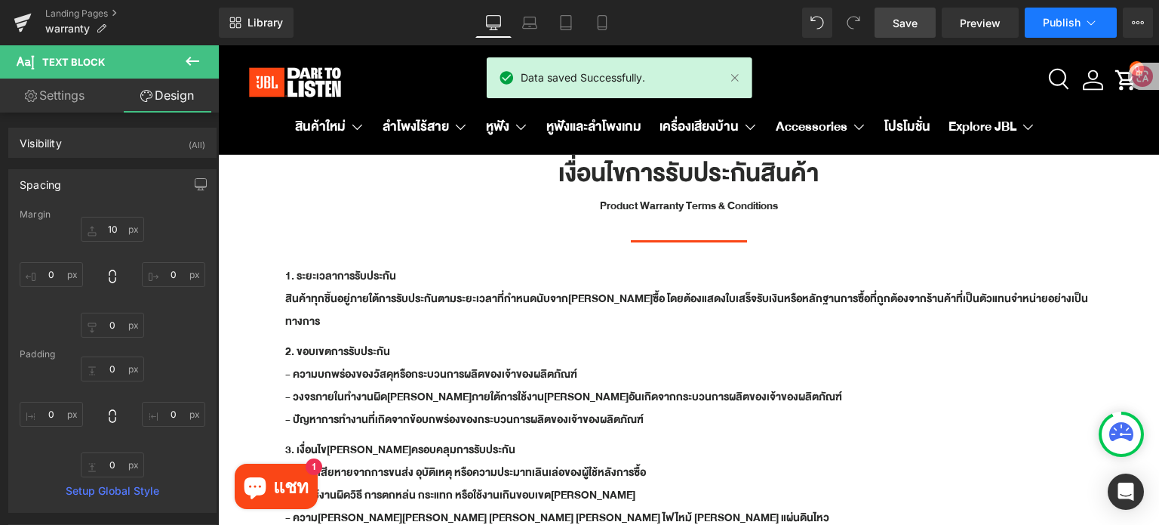
click at [1039, 23] on button "Publish" at bounding box center [1071, 23] width 92 height 30
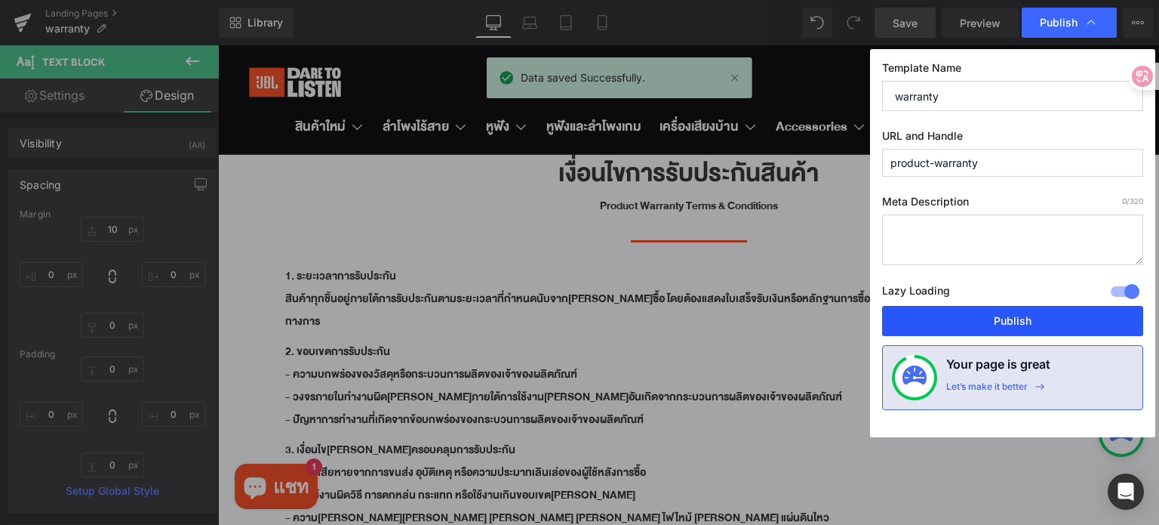
drag, startPoint x: 966, startPoint y: 322, endPoint x: 783, endPoint y: 329, distance: 182.8
click at [966, 322] on button "Publish" at bounding box center [1012, 321] width 261 height 30
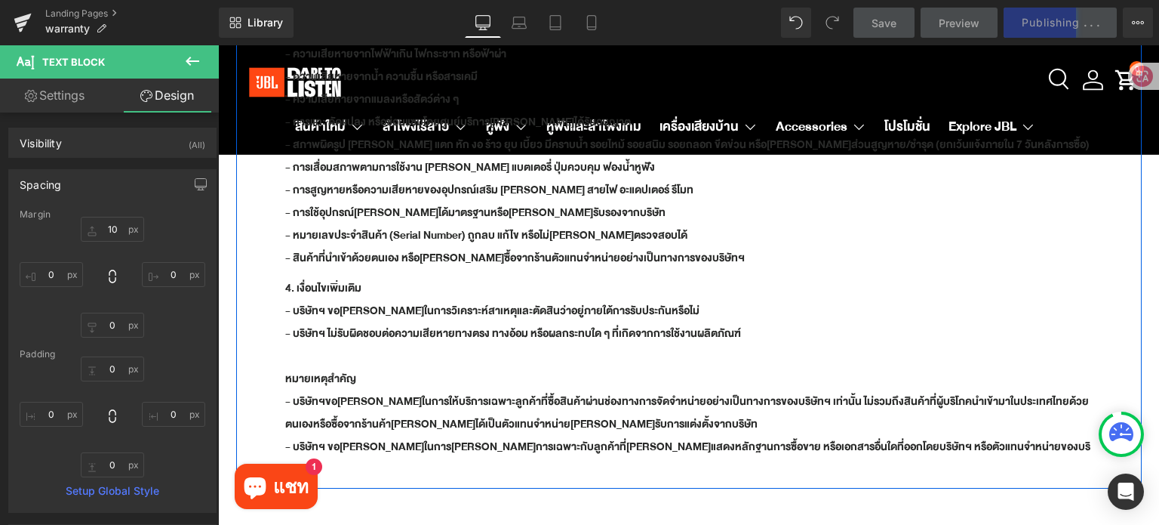
scroll to position [534, 0]
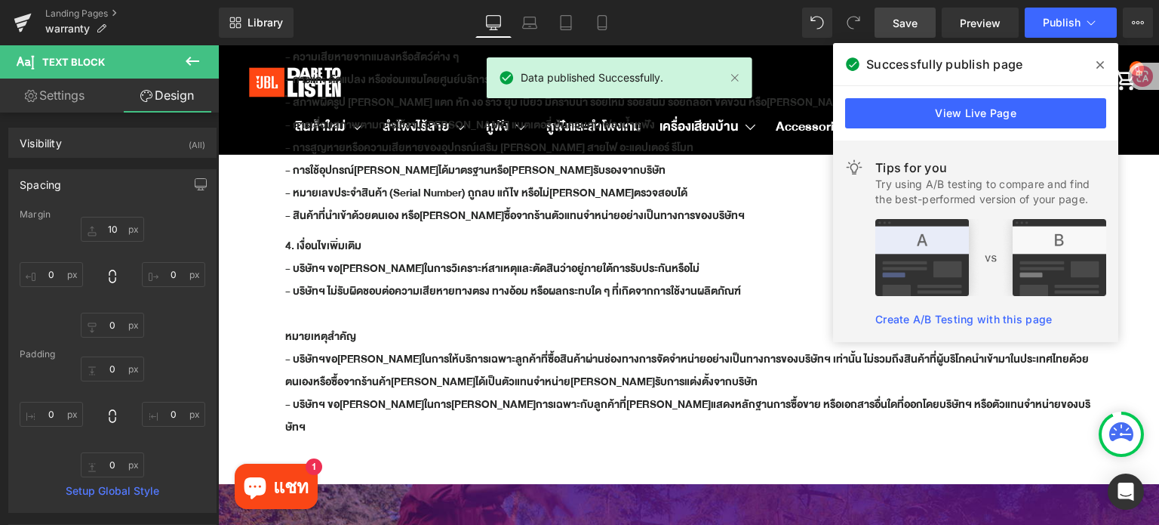
drag, startPoint x: 1098, startPoint y: 63, endPoint x: 879, endPoint y: 18, distance: 224.1
click at [1098, 63] on icon at bounding box center [1101, 65] width 8 height 8
